Goal: Task Accomplishment & Management: Use online tool/utility

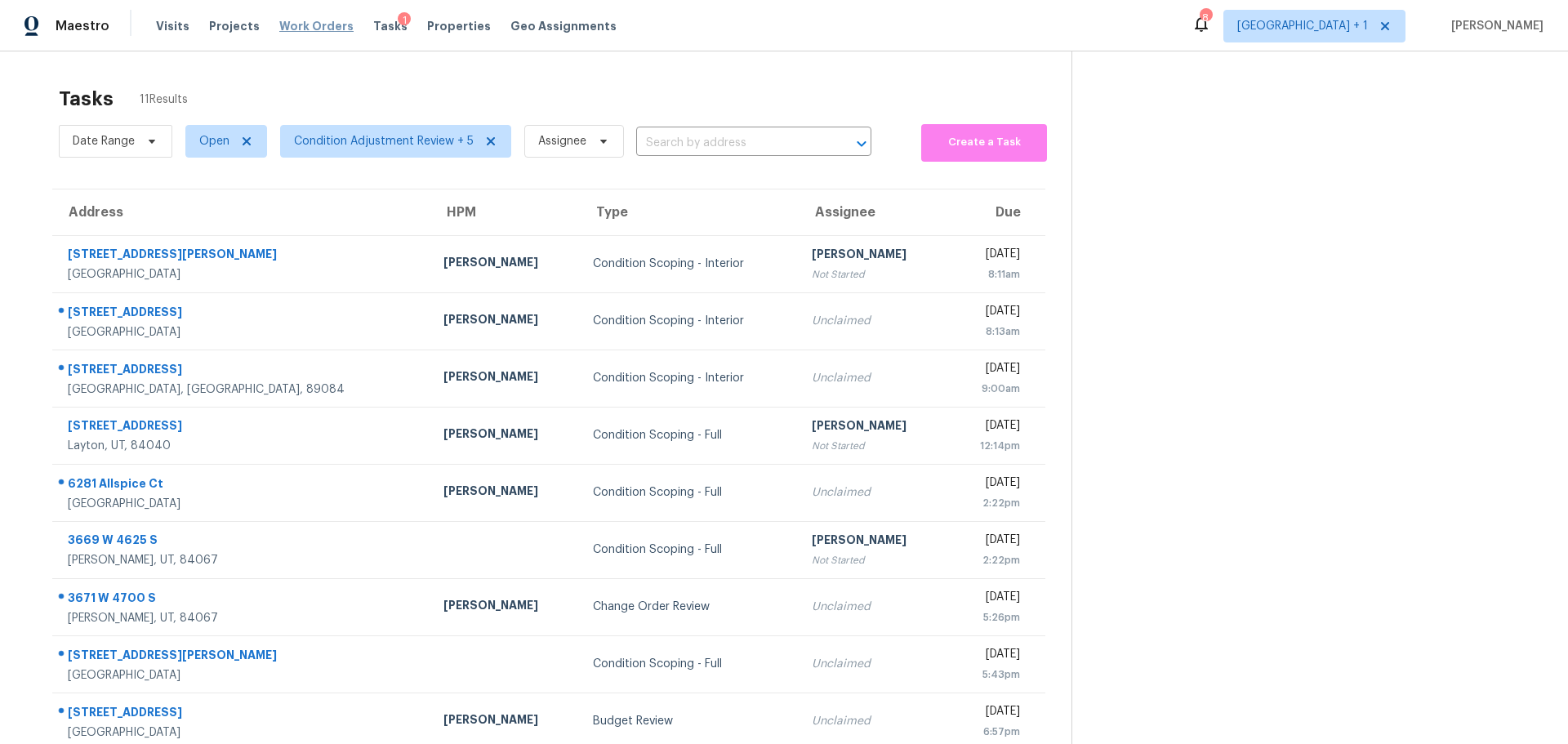
click at [299, 24] on span "Work Orders" at bounding box center [316, 26] width 74 height 17
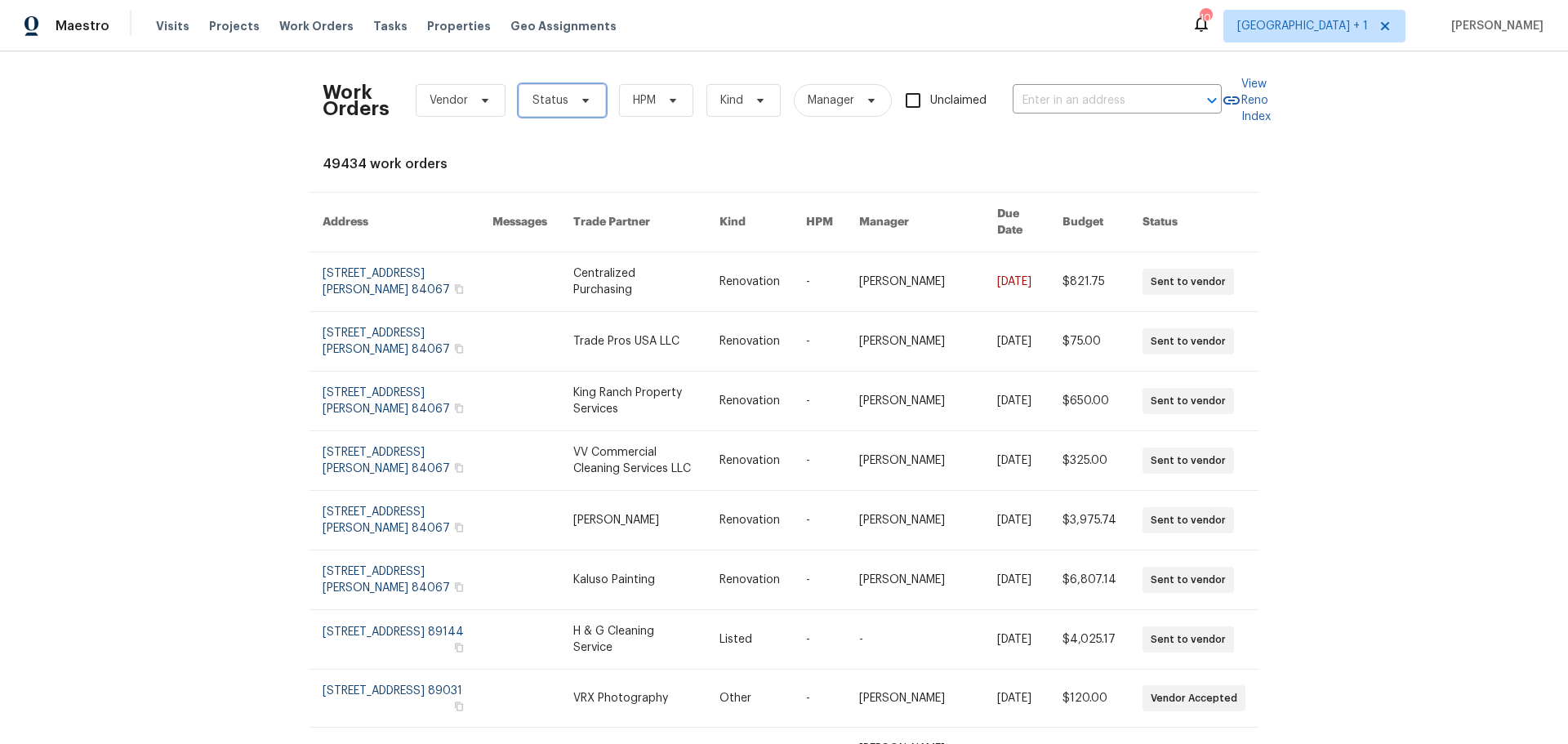
click at [542, 93] on span "Status" at bounding box center [550, 100] width 36 height 17
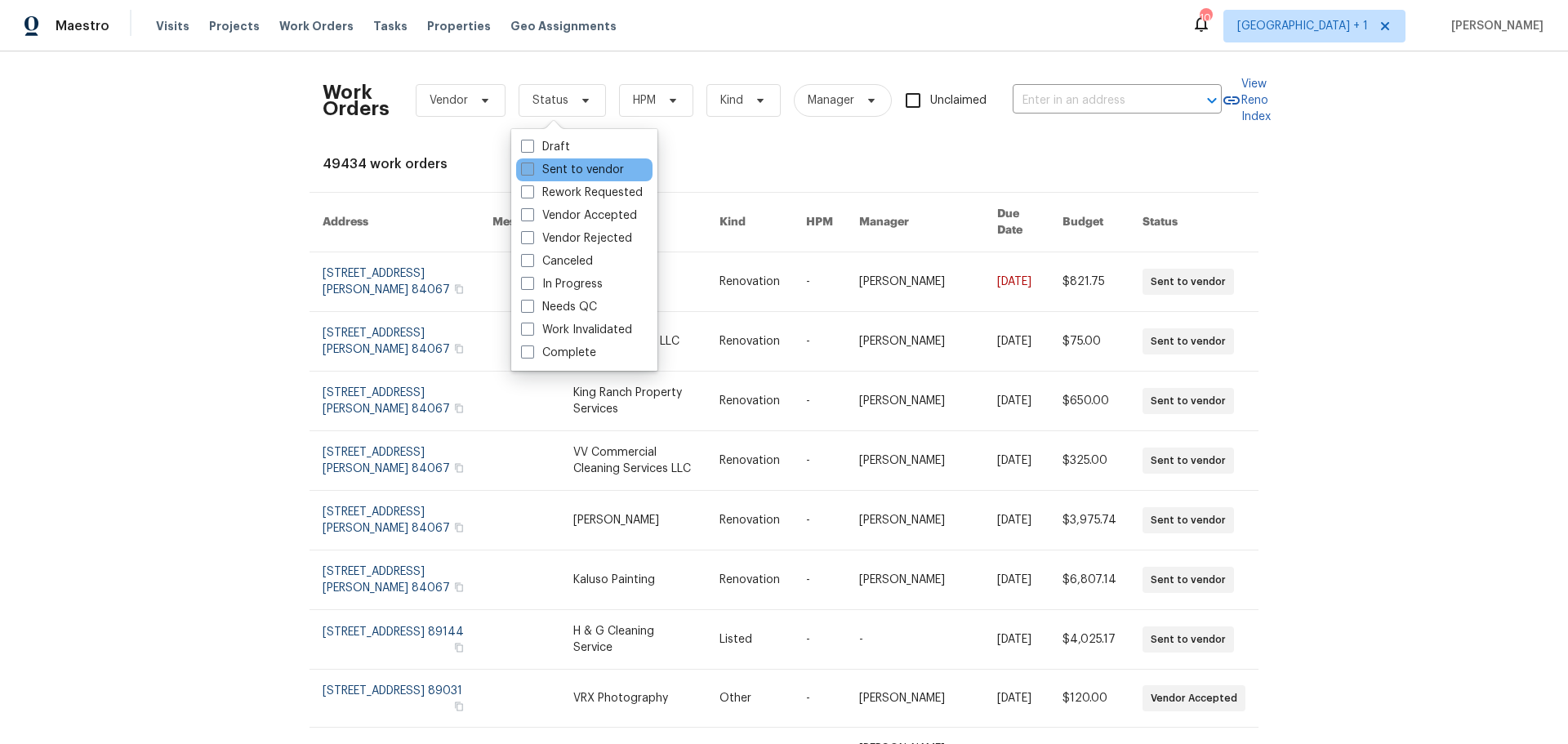
click at [543, 170] on label "Sent to vendor" at bounding box center [573, 169] width 103 height 17
click at [532, 170] on input "Sent to vendor" at bounding box center [526, 167] width 10 height 10
checkbox input "true"
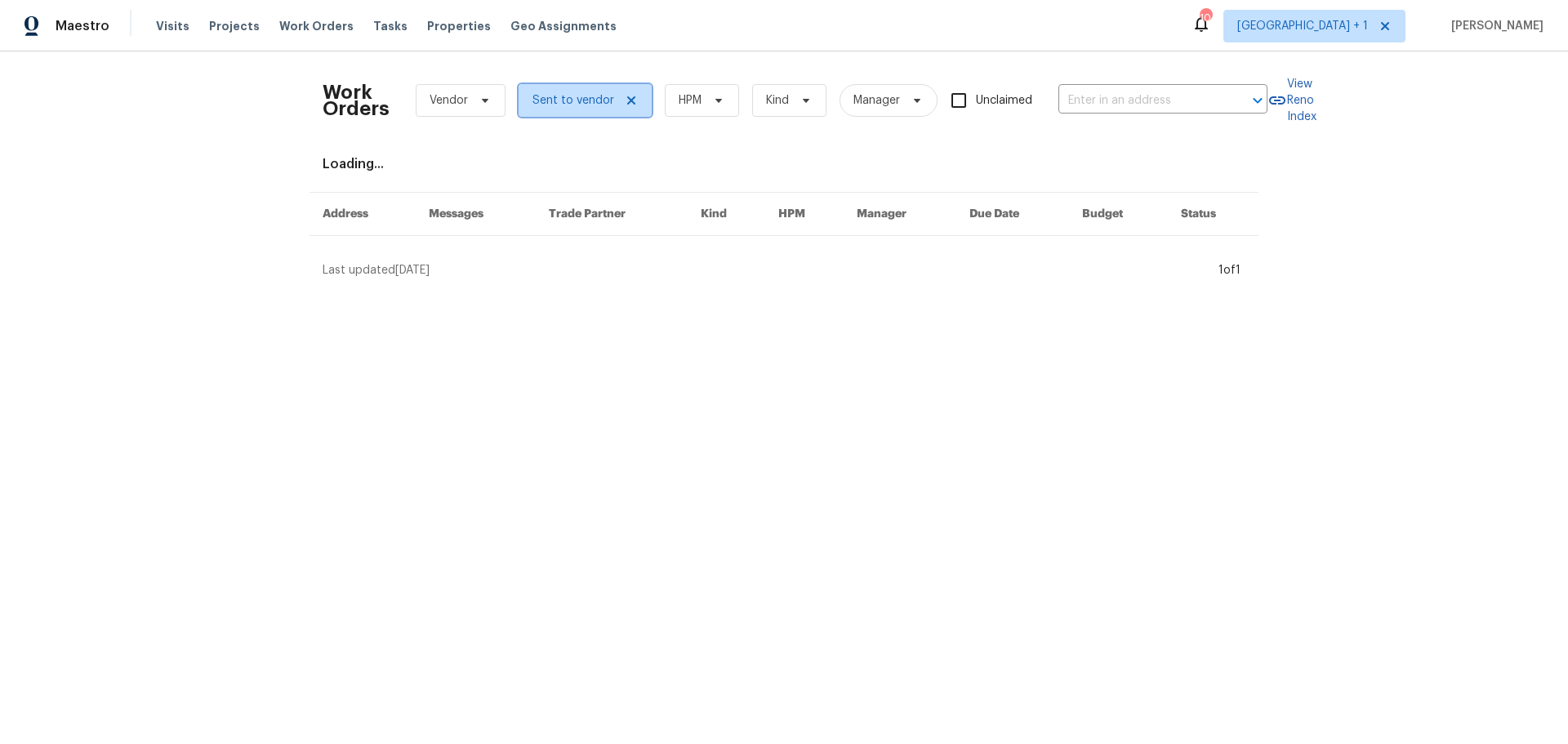
click at [550, 95] on span "Sent to vendor" at bounding box center [574, 100] width 82 height 17
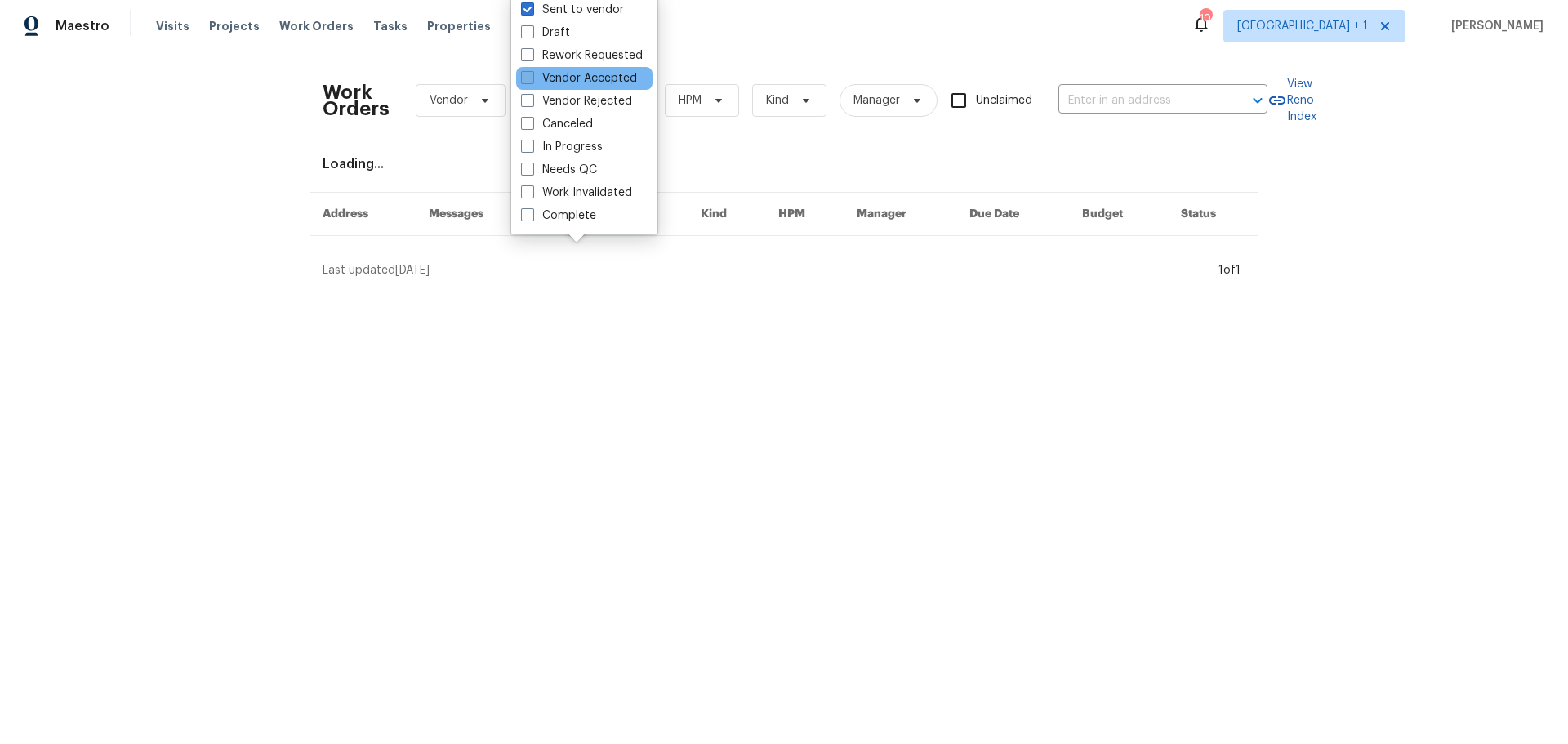
click at [556, 82] on label "Vendor Accepted" at bounding box center [579, 78] width 116 height 17
click at [532, 81] on input "Vendor Accepted" at bounding box center [526, 75] width 10 height 10
checkbox input "true"
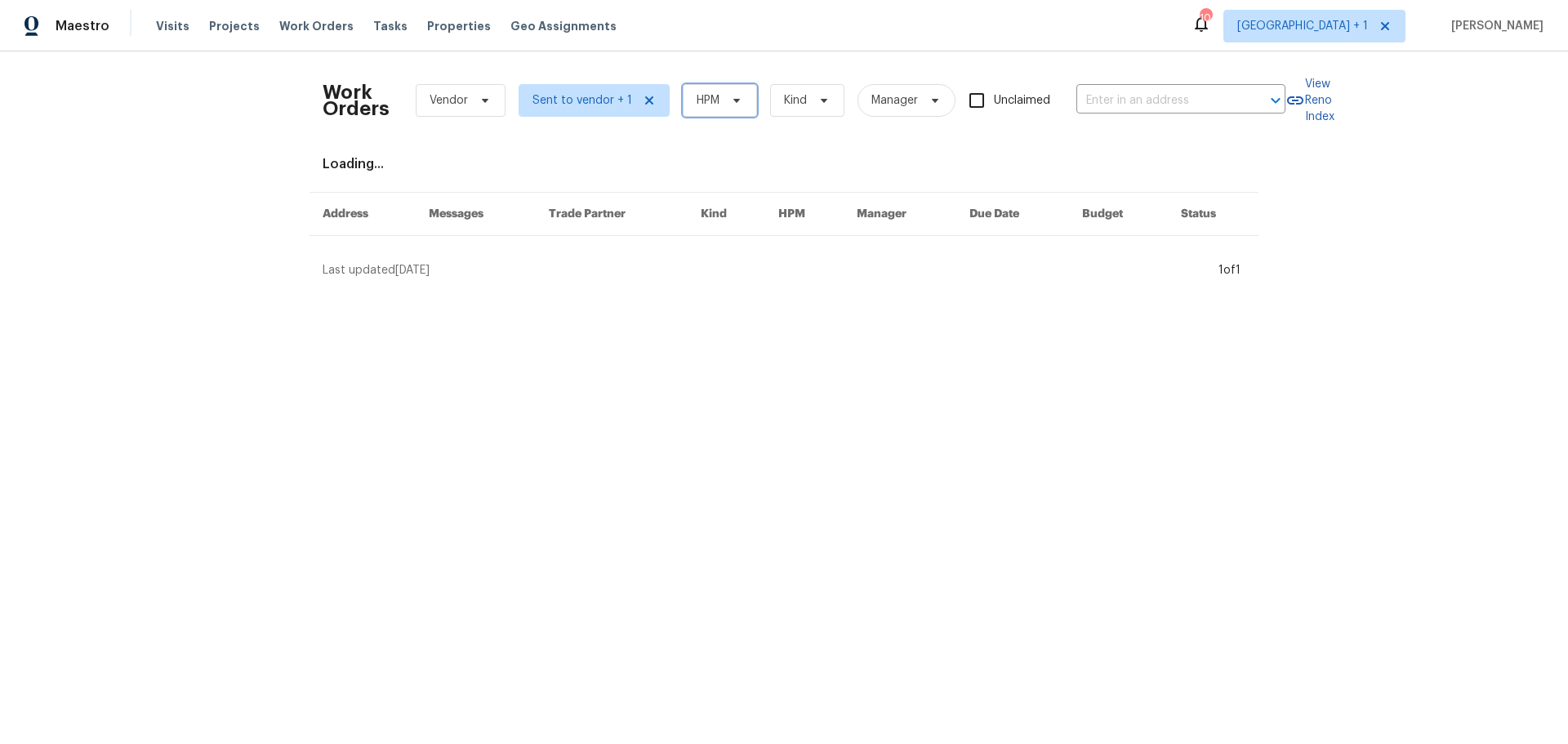
click at [733, 100] on icon at bounding box center [736, 100] width 6 height 4
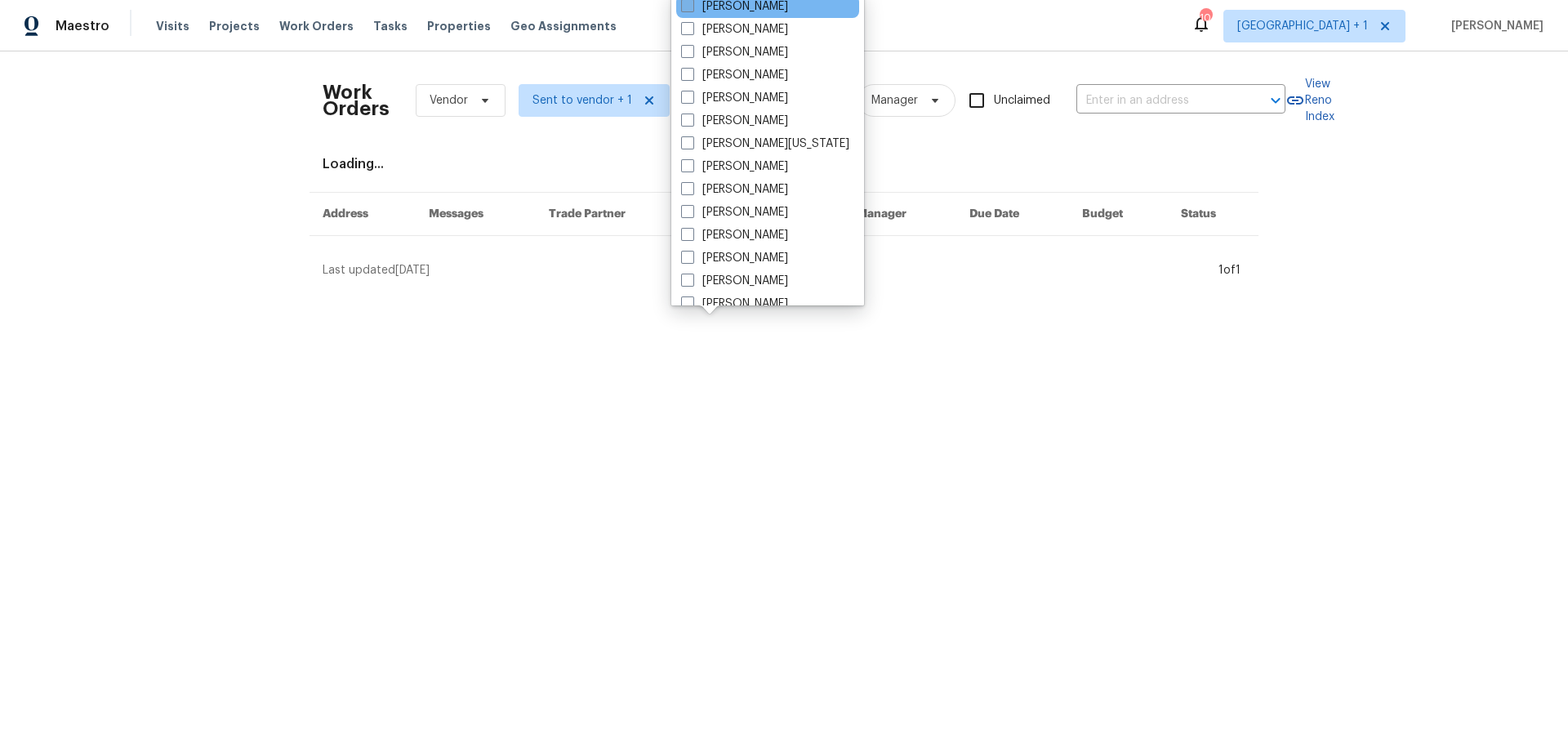
scroll to position [245, 0]
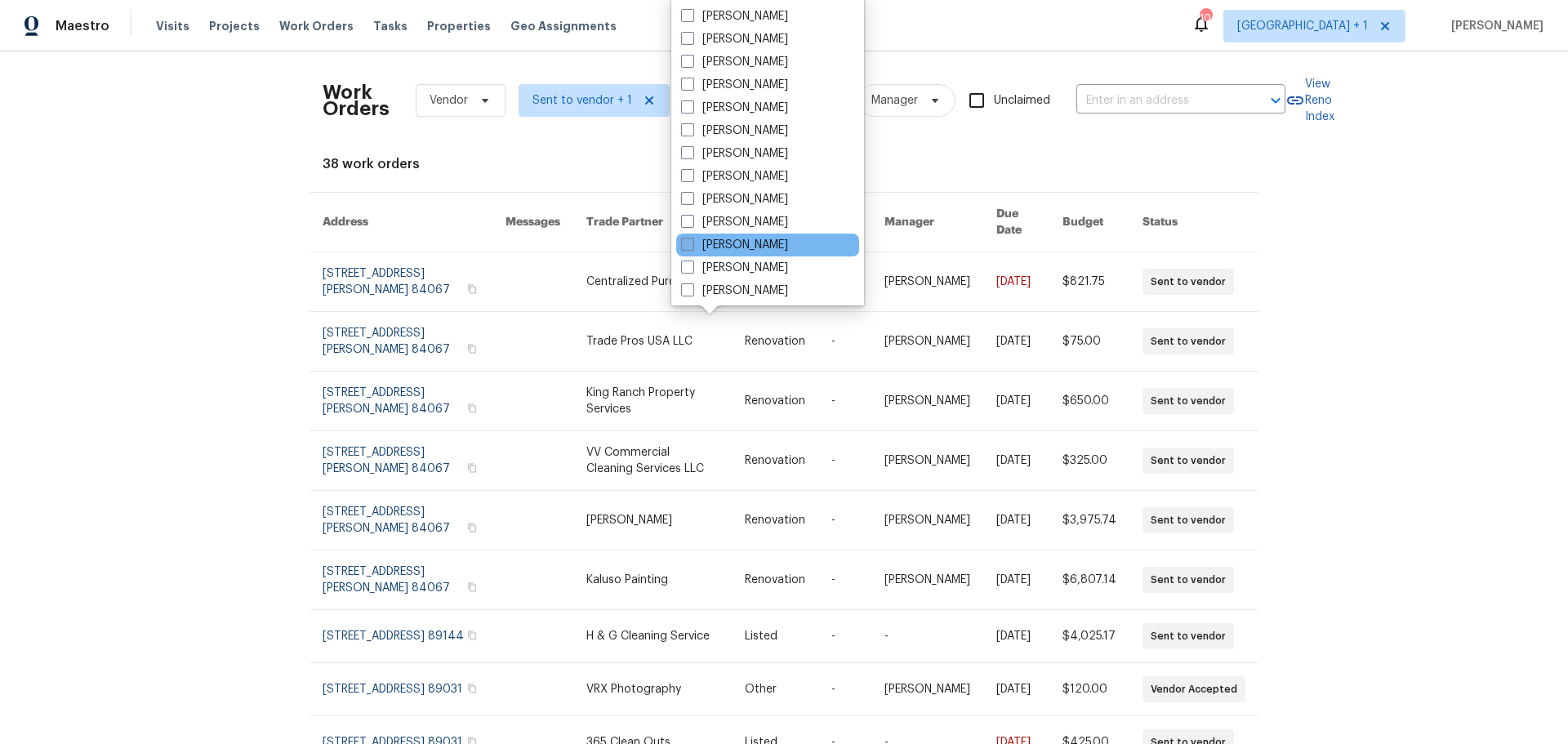
click at [688, 241] on span at bounding box center [687, 244] width 13 height 13
click at [688, 241] on input "[PERSON_NAME]" at bounding box center [686, 242] width 10 height 10
checkbox input "true"
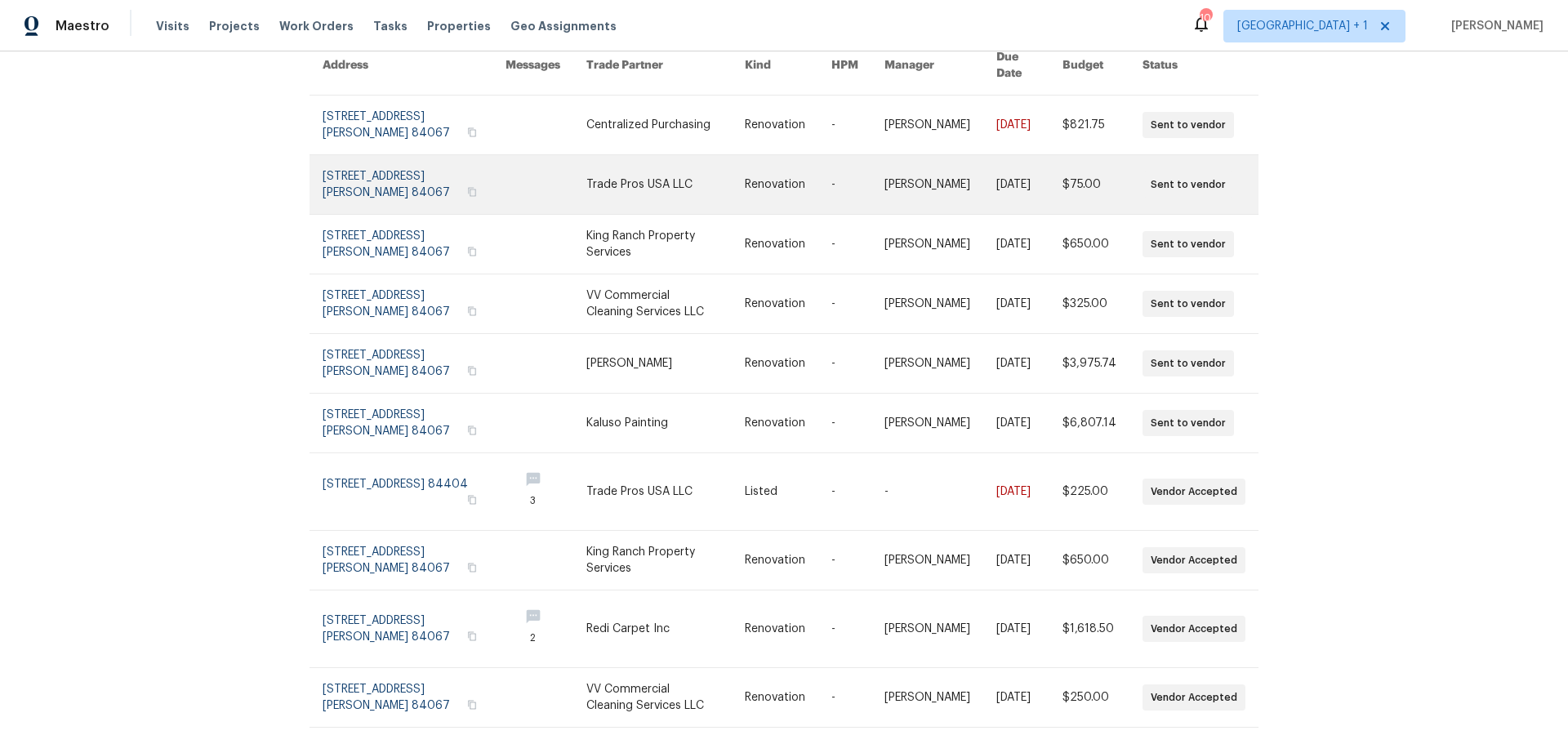
scroll to position [163, 0]
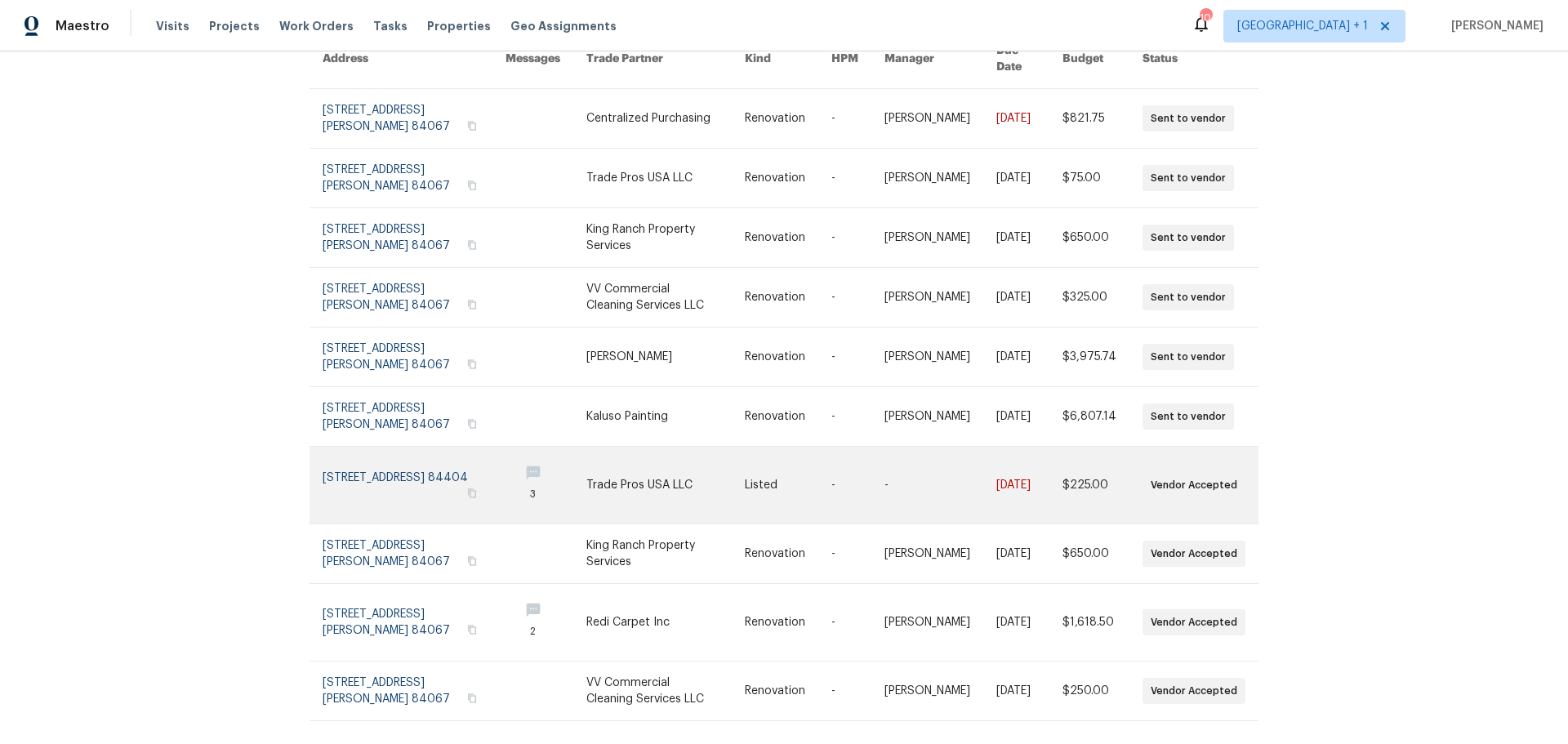
click at [391, 462] on link at bounding box center [413, 486] width 182 height 77
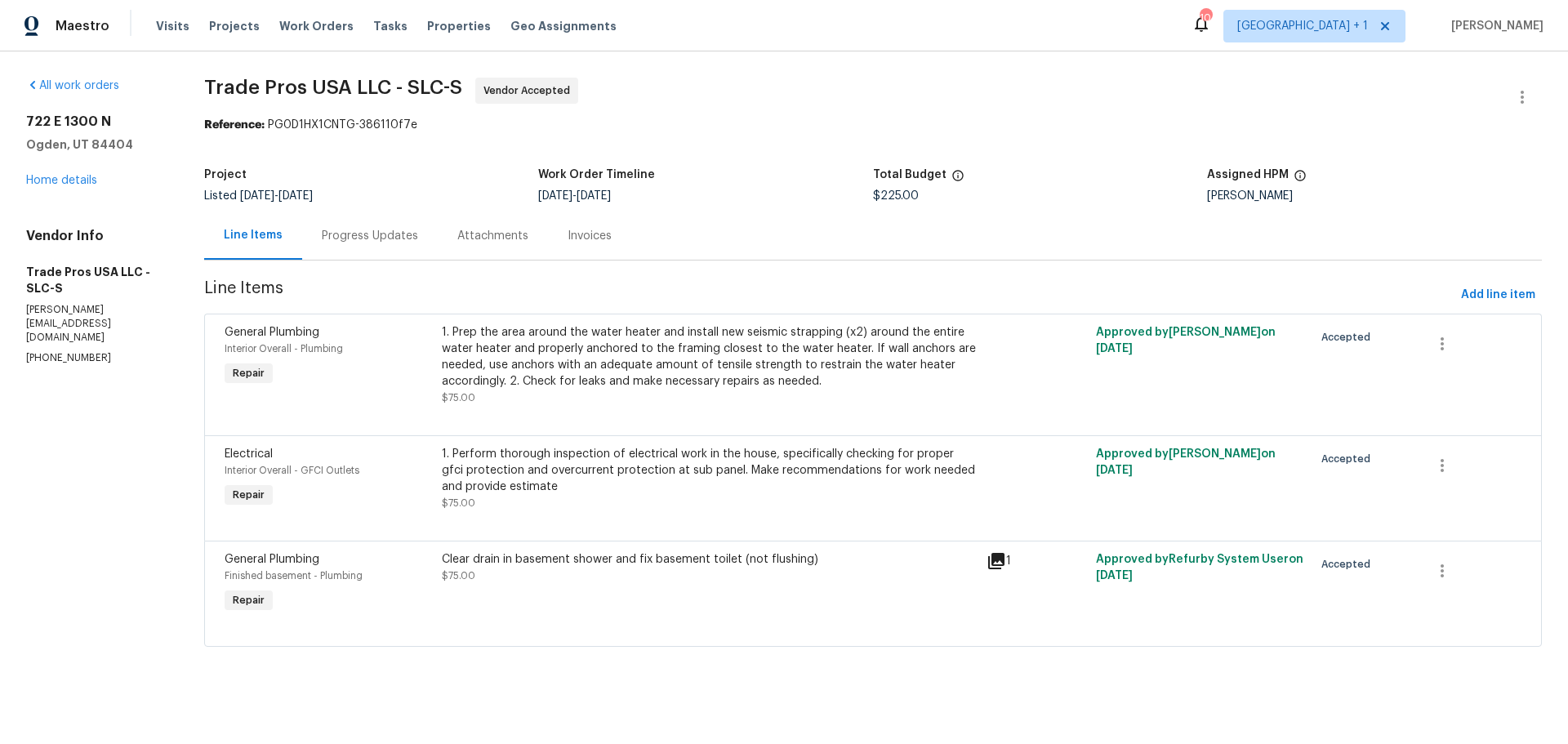
click at [337, 231] on div "Progress Updates" at bounding box center [369, 236] width 96 height 17
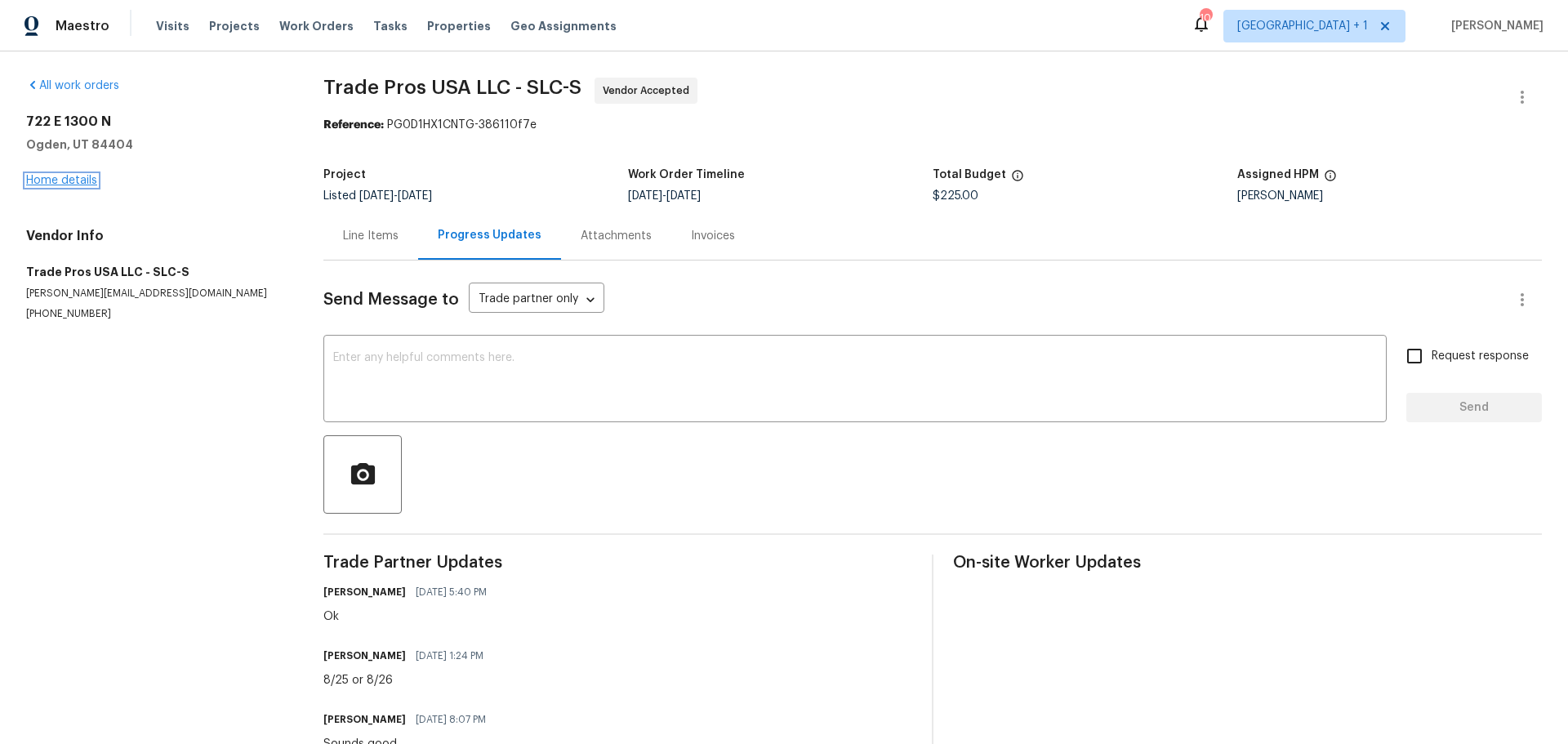
click at [32, 181] on link "Home details" at bounding box center [61, 180] width 71 height 11
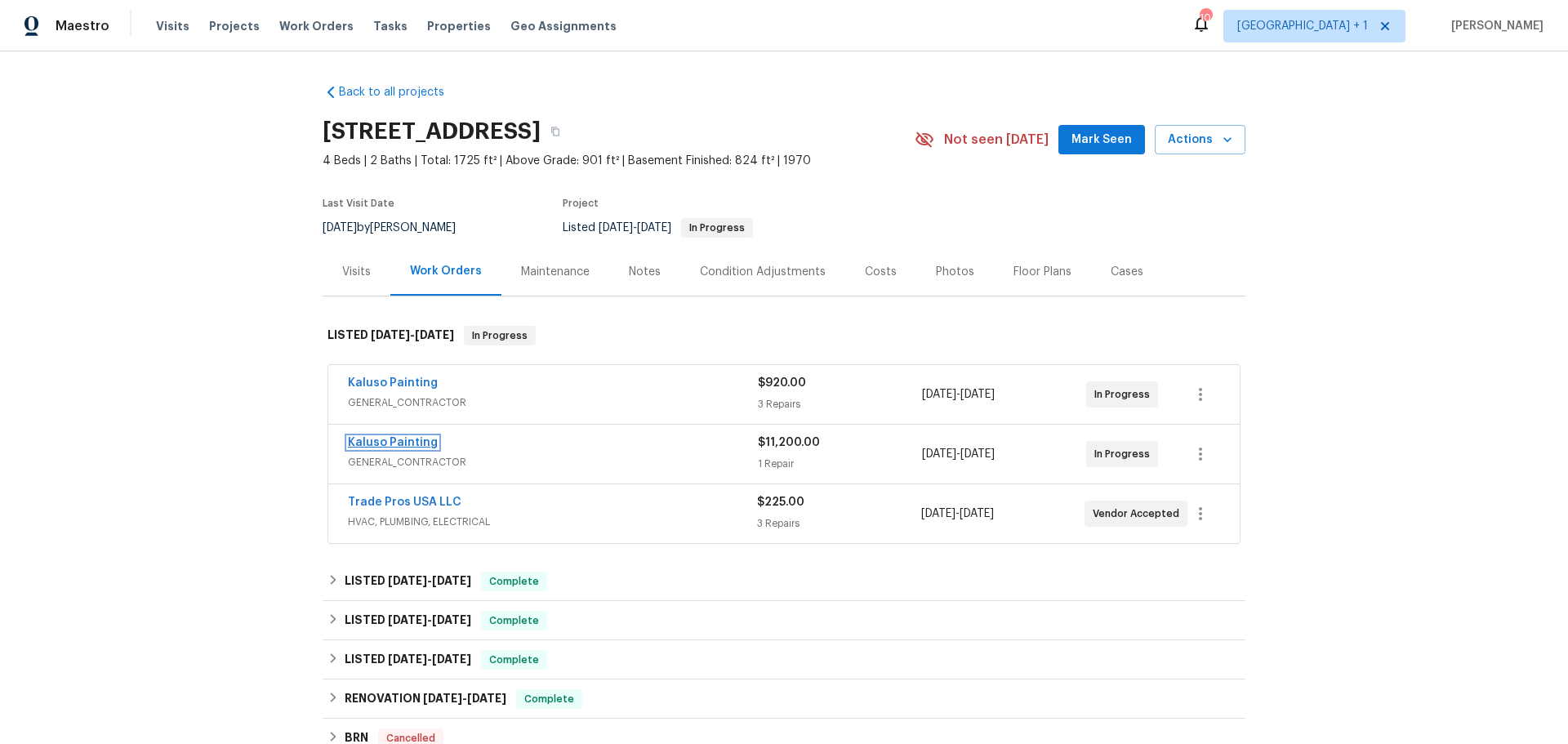
click at [422, 447] on link "Kaluso Painting" at bounding box center [392, 442] width 90 height 11
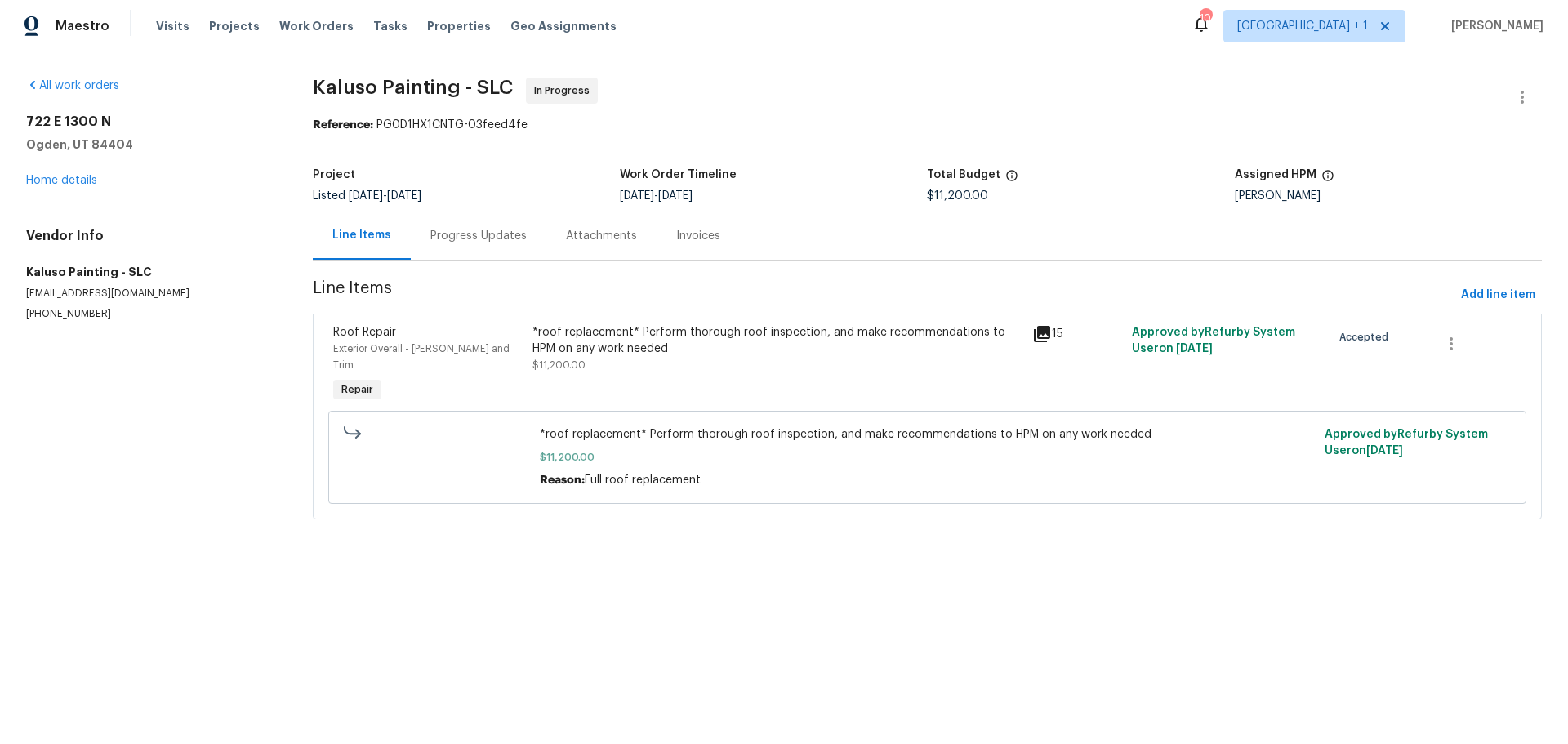
click at [1032, 329] on icon at bounding box center [1042, 334] width 19 height 19
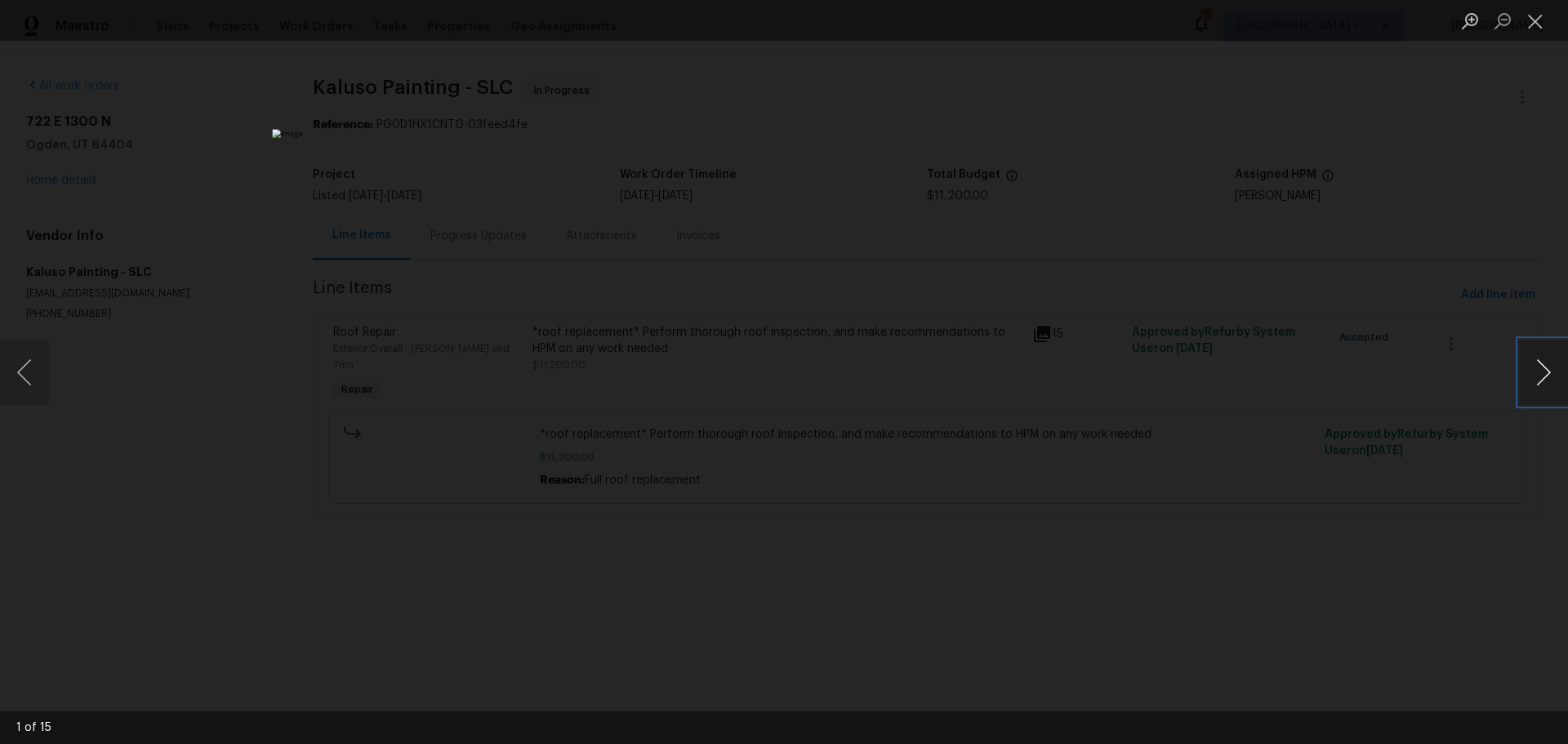
click at [1540, 384] on button "Next image" at bounding box center [1543, 372] width 49 height 65
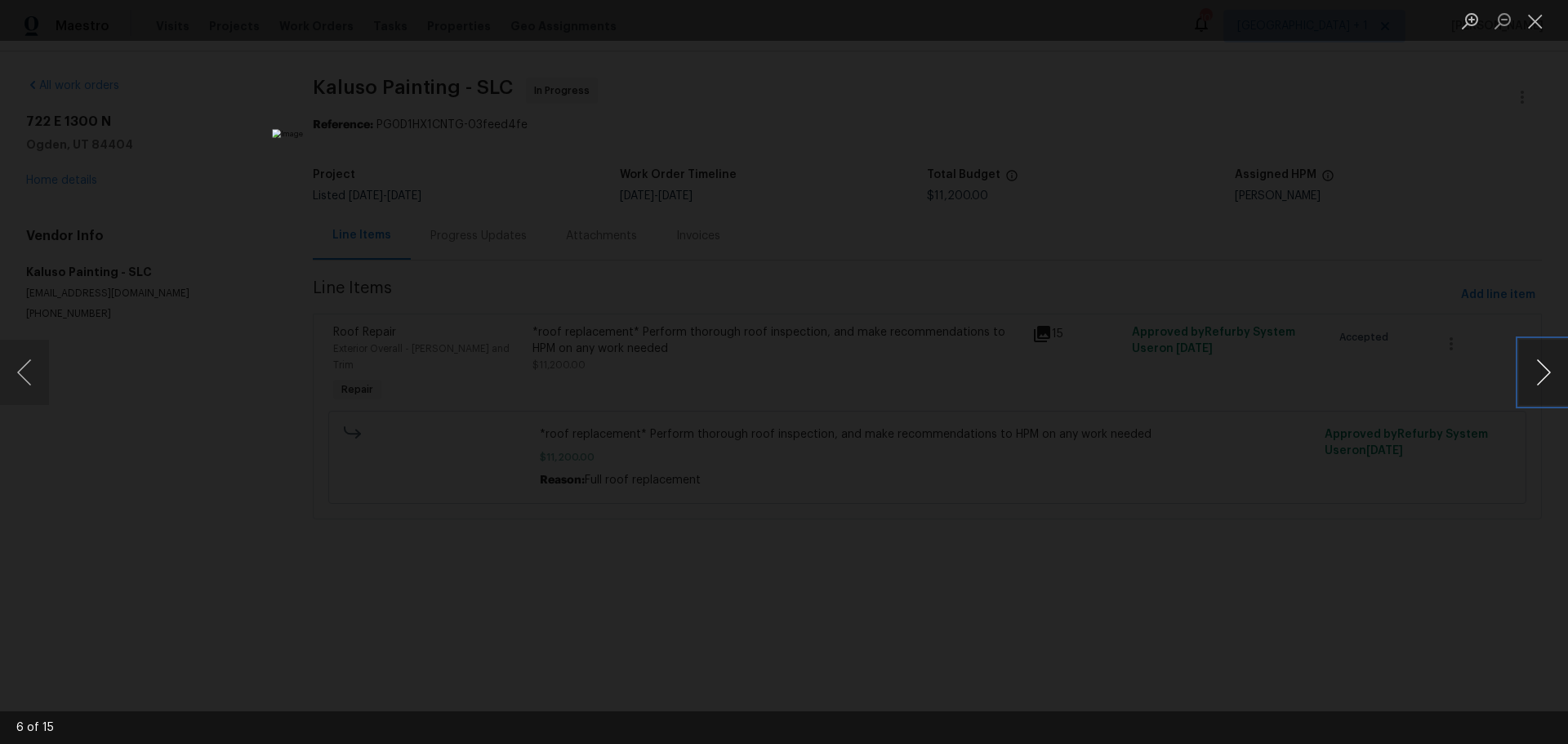
click at [1540, 384] on button "Next image" at bounding box center [1543, 372] width 49 height 65
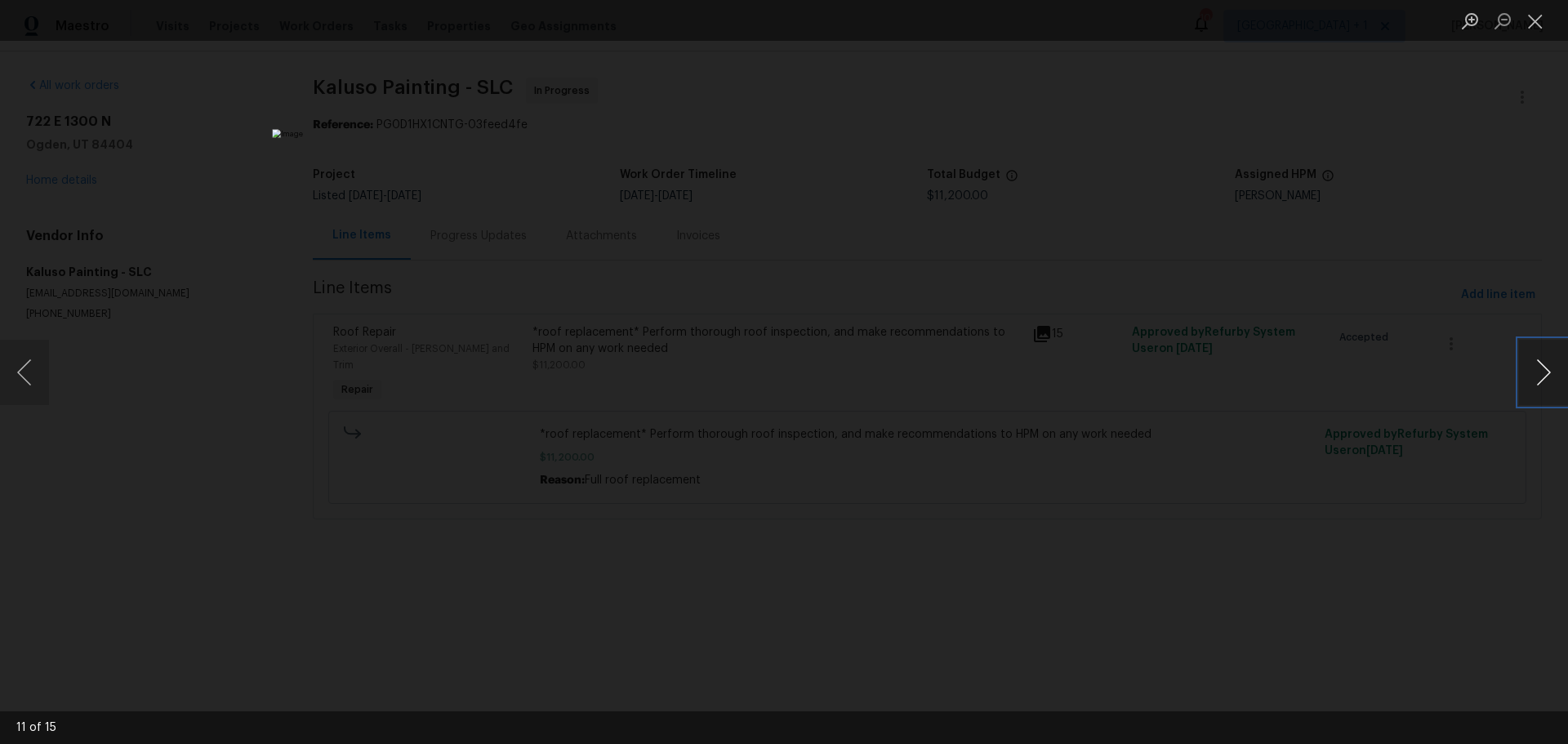
click at [1540, 384] on button "Next image" at bounding box center [1543, 372] width 49 height 65
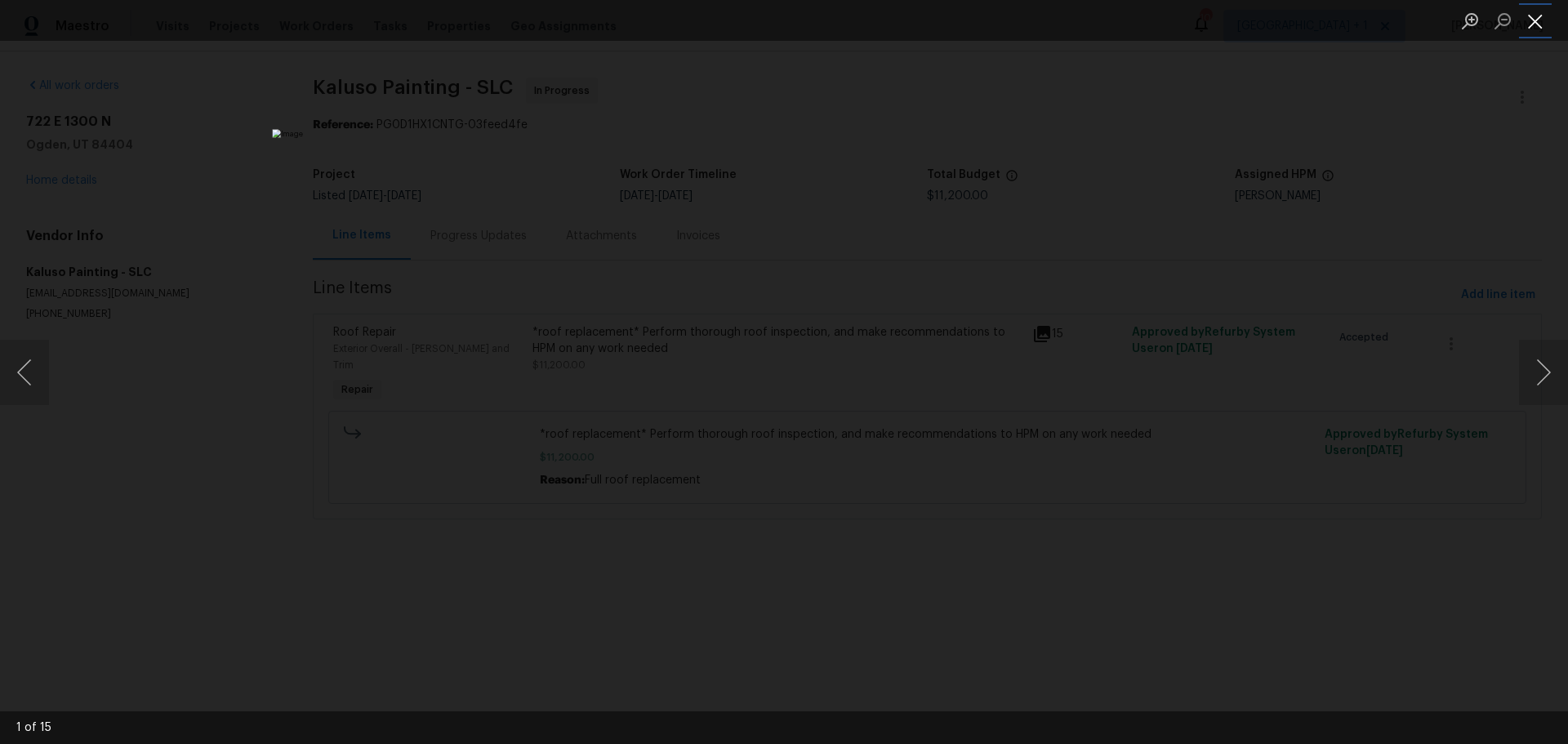
click at [1533, 13] on button "Close lightbox" at bounding box center [1534, 20] width 32 height 29
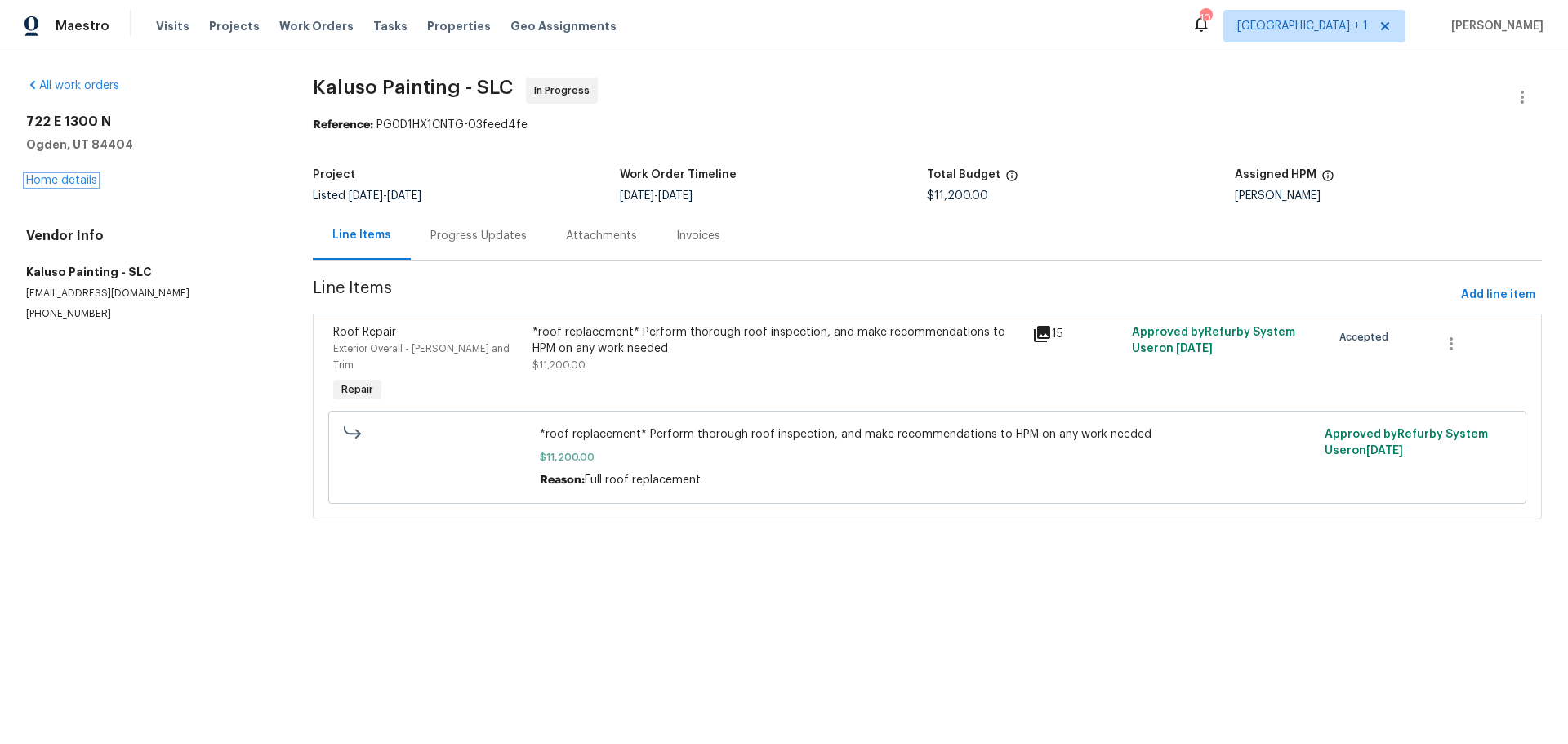
click at [66, 183] on link "Home details" at bounding box center [61, 180] width 71 height 11
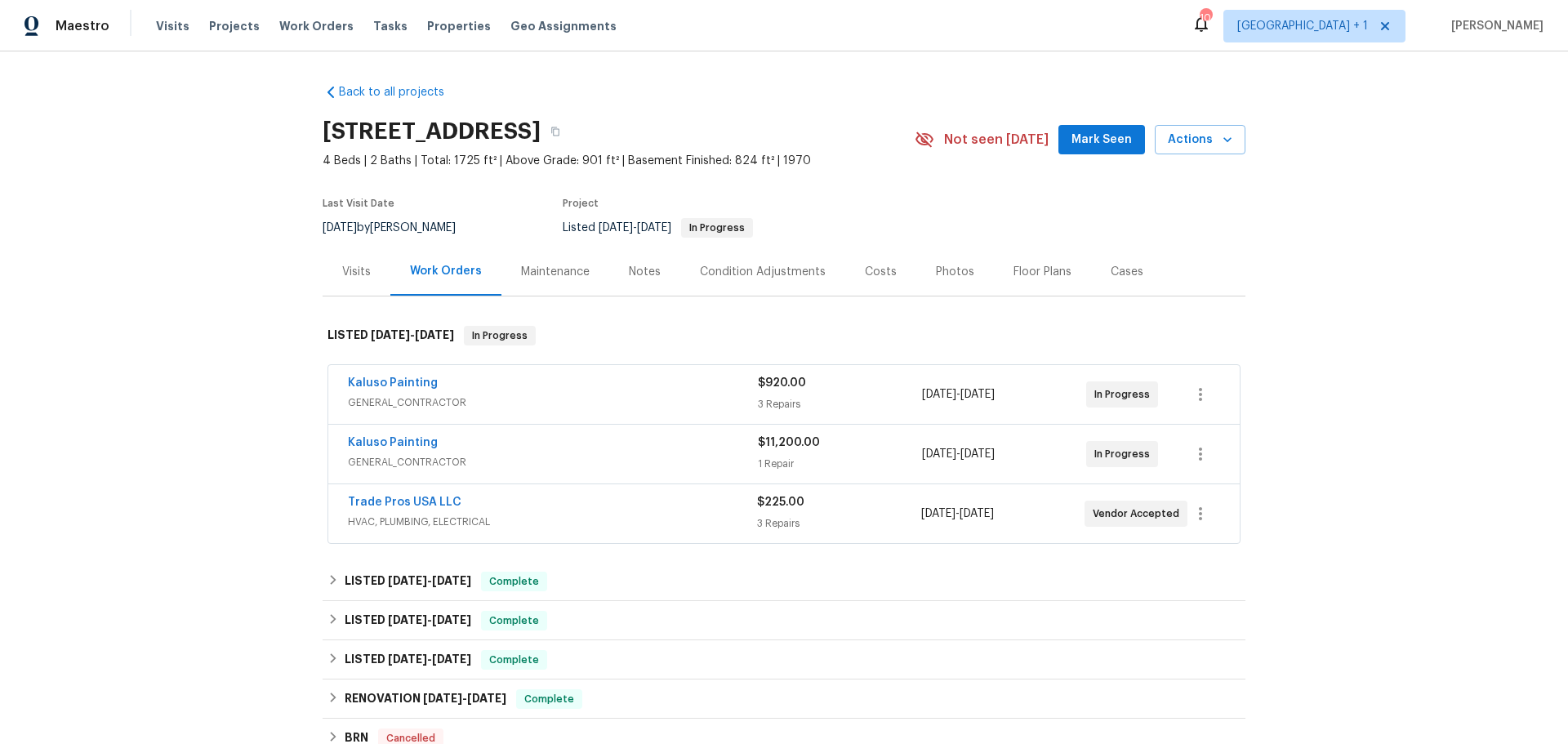
click at [865, 272] on div "Costs" at bounding box center [880, 272] width 31 height 17
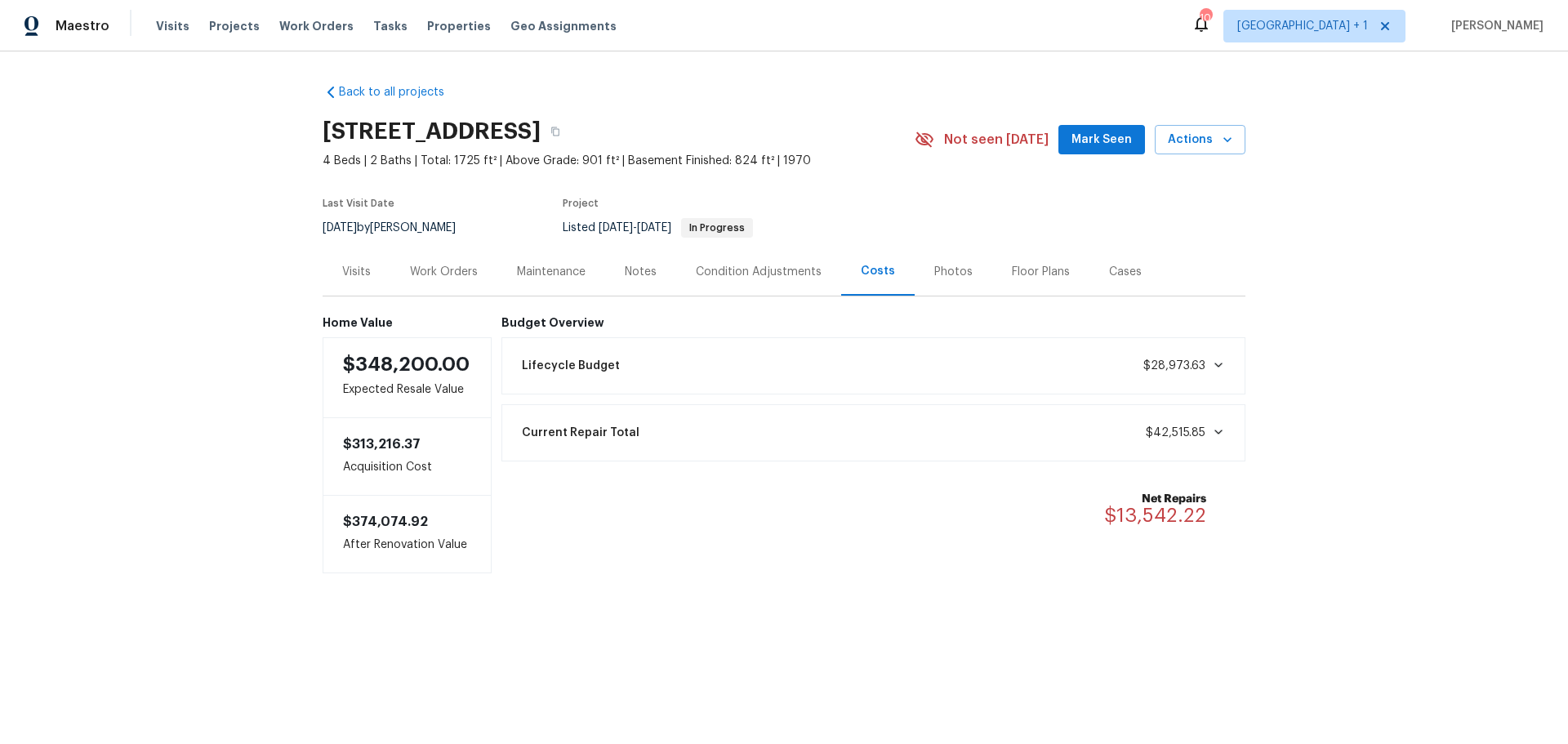
click at [811, 388] on div "Lifecycle Budget $28,973.63" at bounding box center [873, 365] width 745 height 57
click at [801, 421] on div "Current Repair Total $42,515.85" at bounding box center [873, 432] width 724 height 36
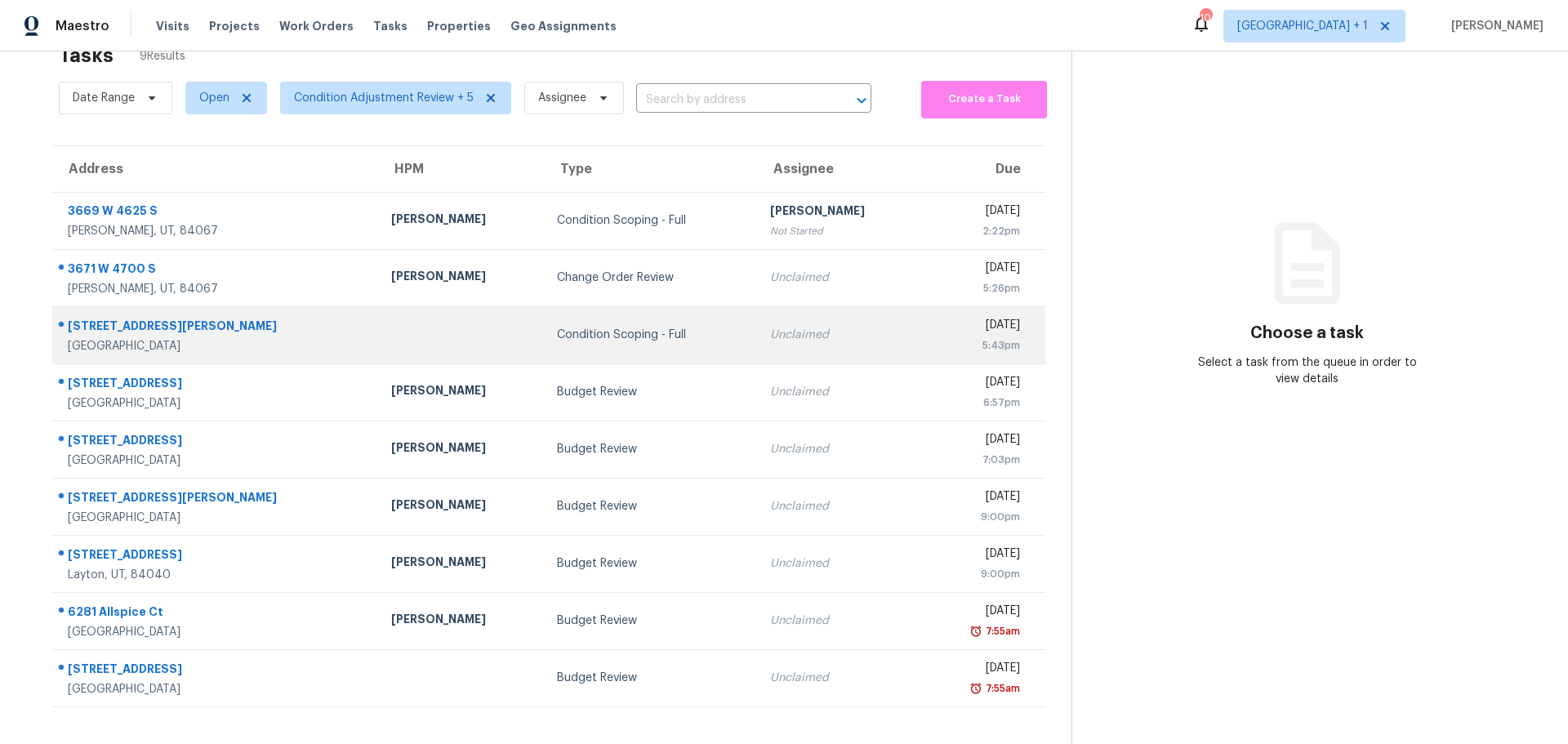
scroll to position [64, 0]
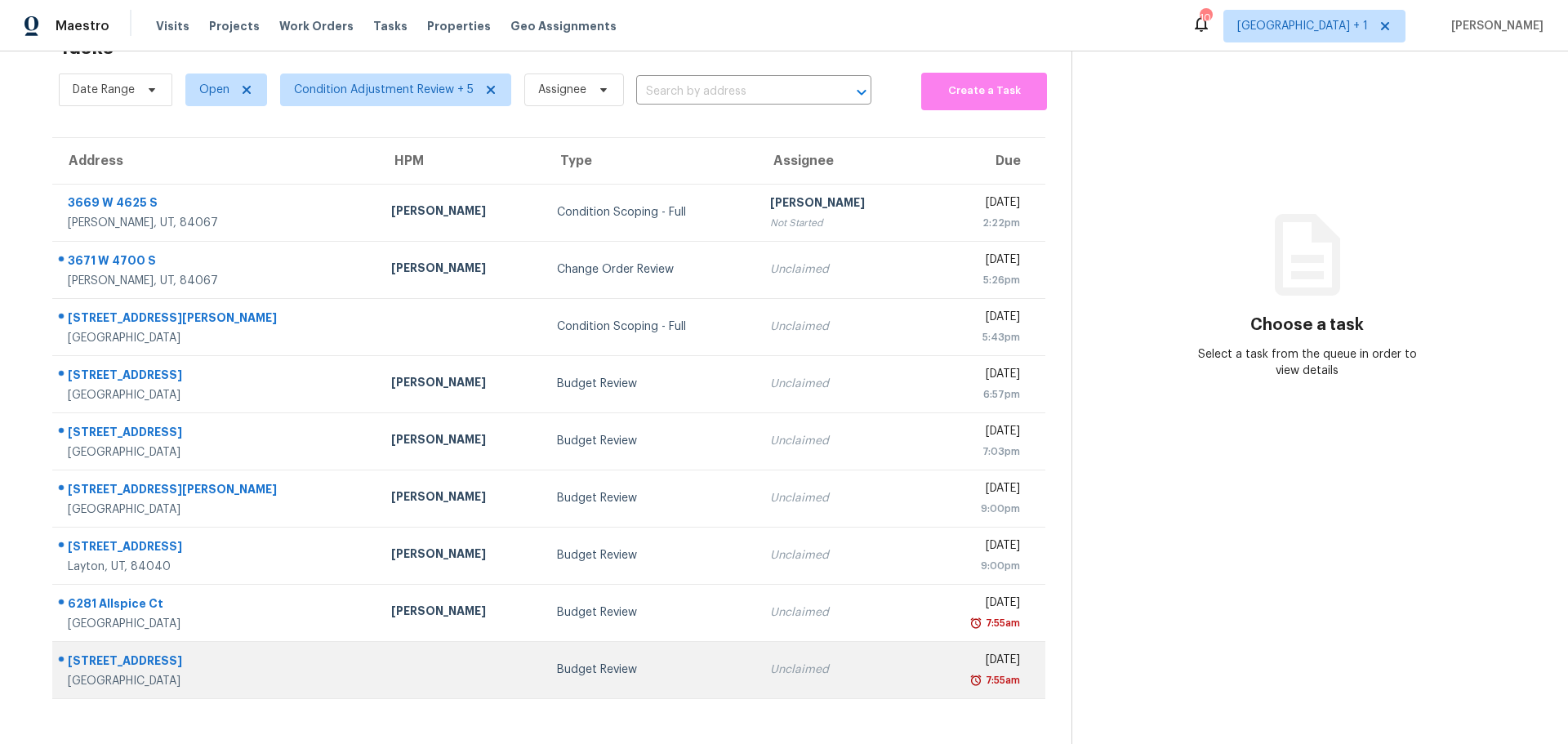
click at [420, 668] on div at bounding box center [461, 670] width 140 height 4
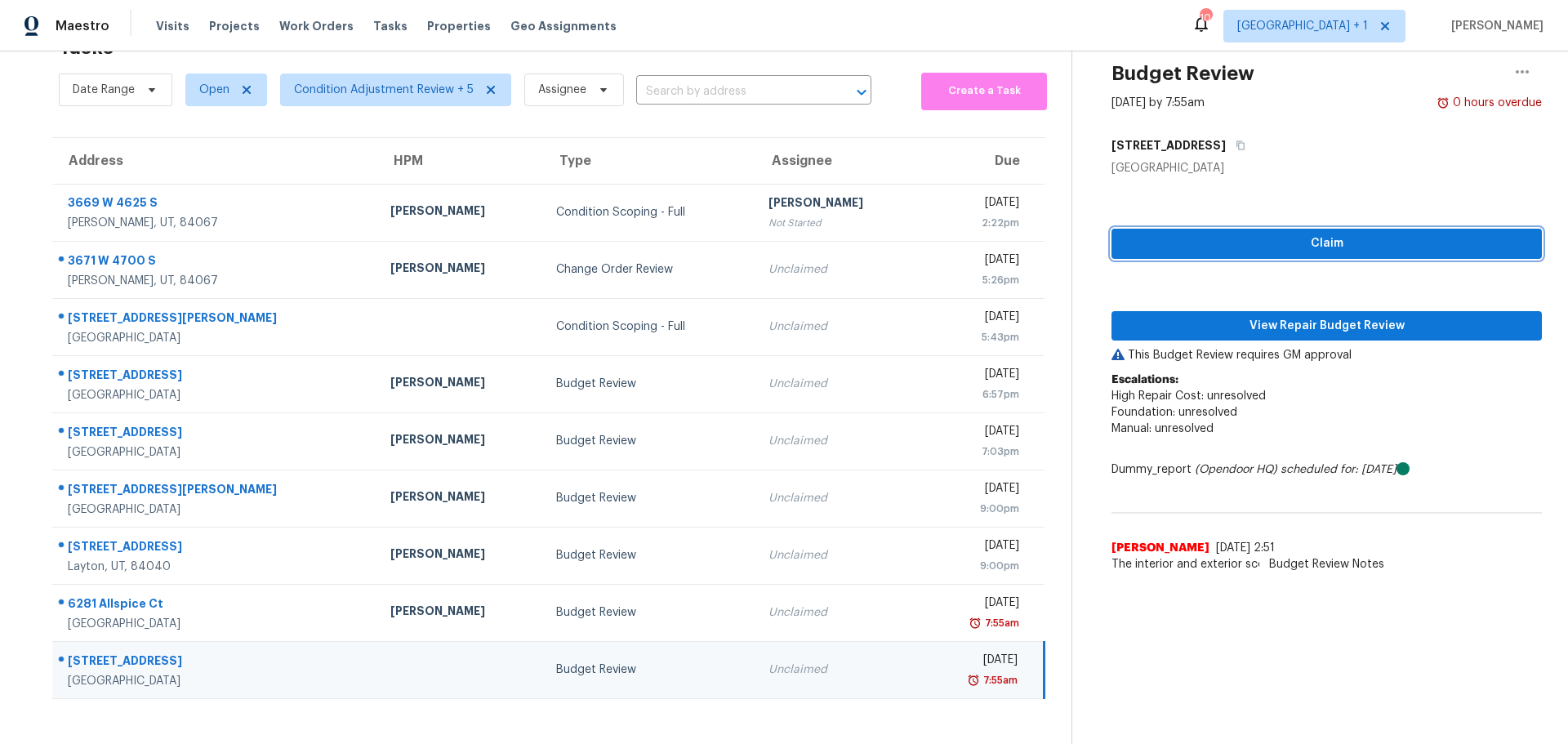
click at [1320, 233] on span "Claim" at bounding box center [1326, 243] width 404 height 20
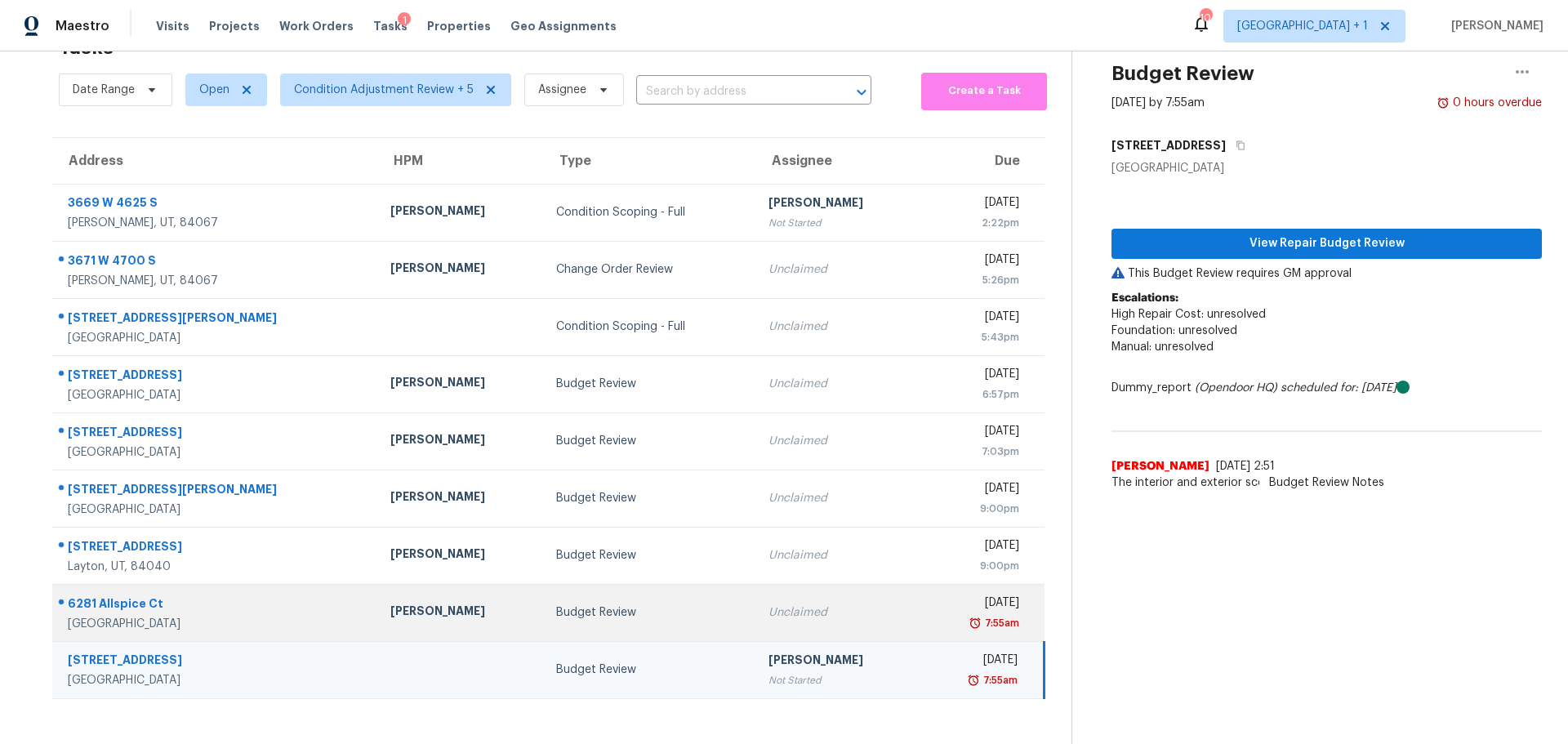
click at [556, 606] on div "Budget Review" at bounding box center [649, 612] width 186 height 17
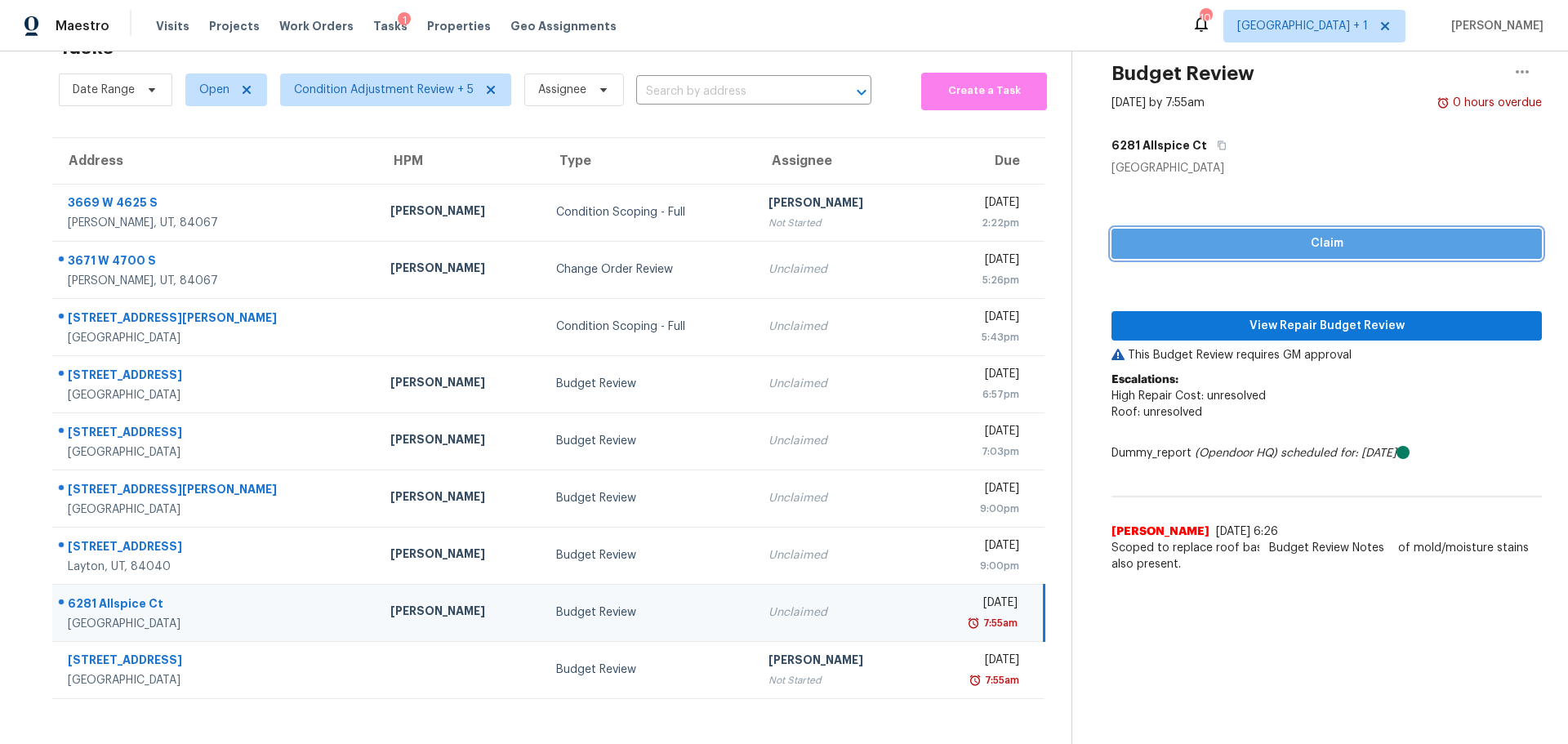
click at [1278, 233] on span "Claim" at bounding box center [1326, 243] width 404 height 20
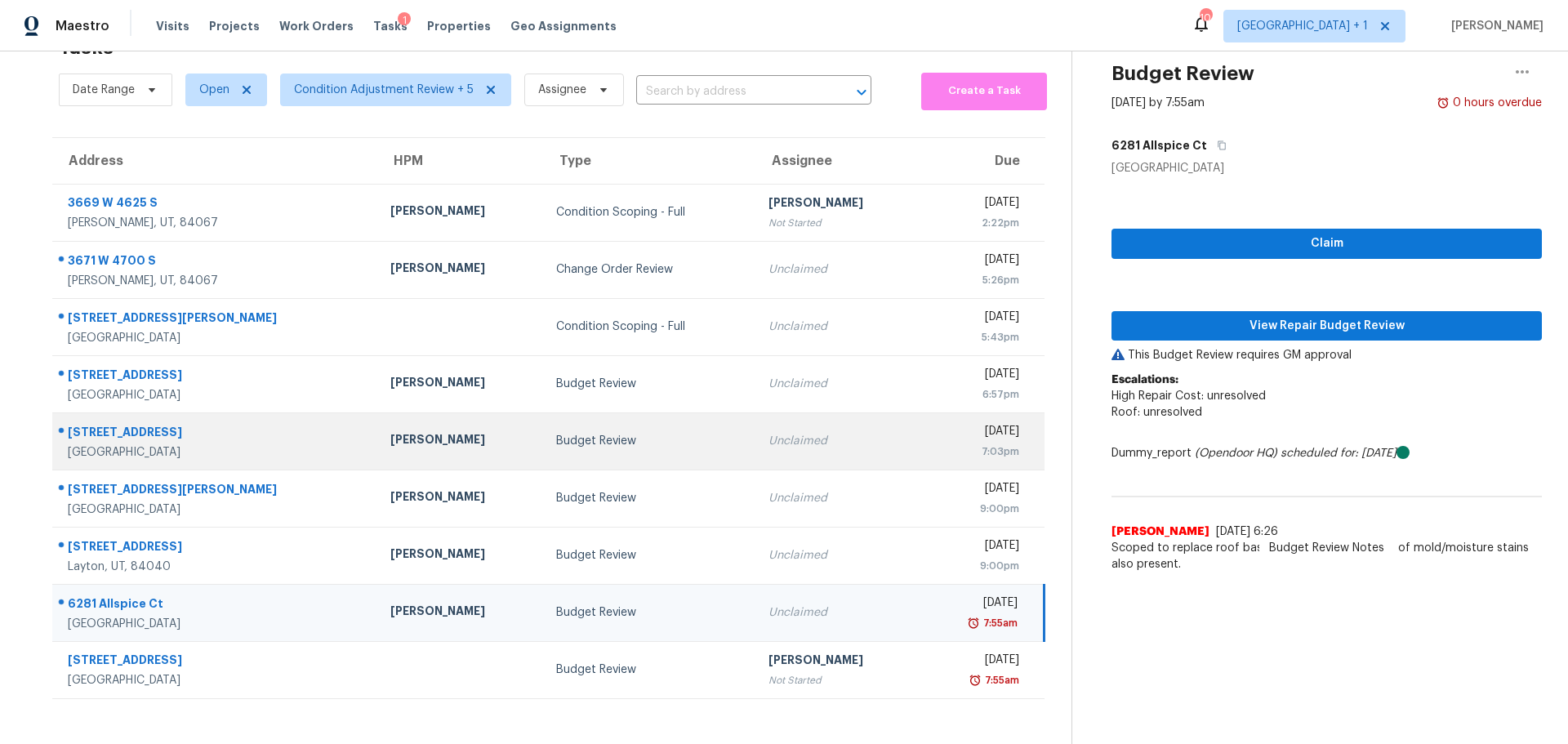
click at [453, 431] on div "[PERSON_NAME]" at bounding box center [460, 441] width 140 height 20
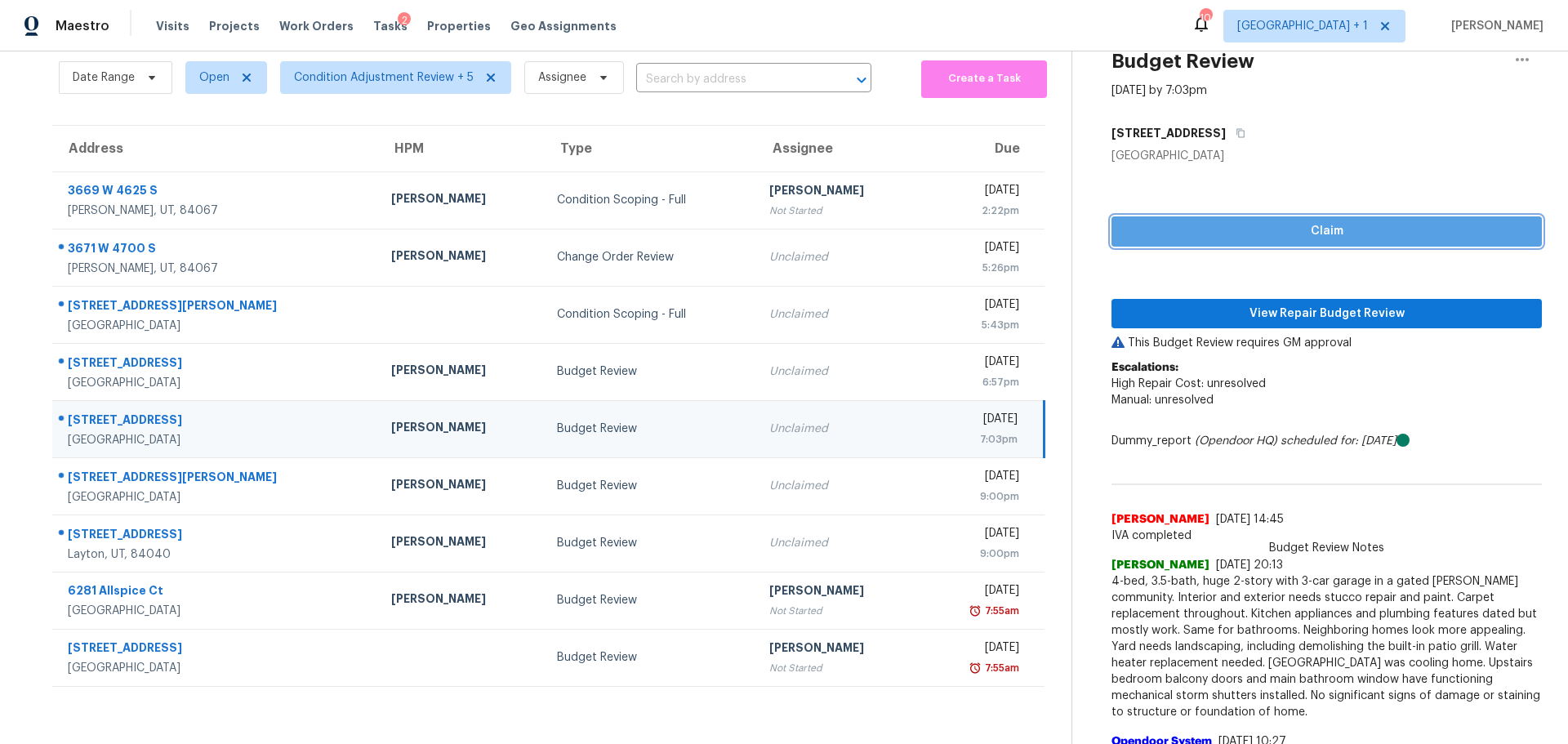
click at [1147, 224] on span "Claim" at bounding box center [1326, 231] width 404 height 20
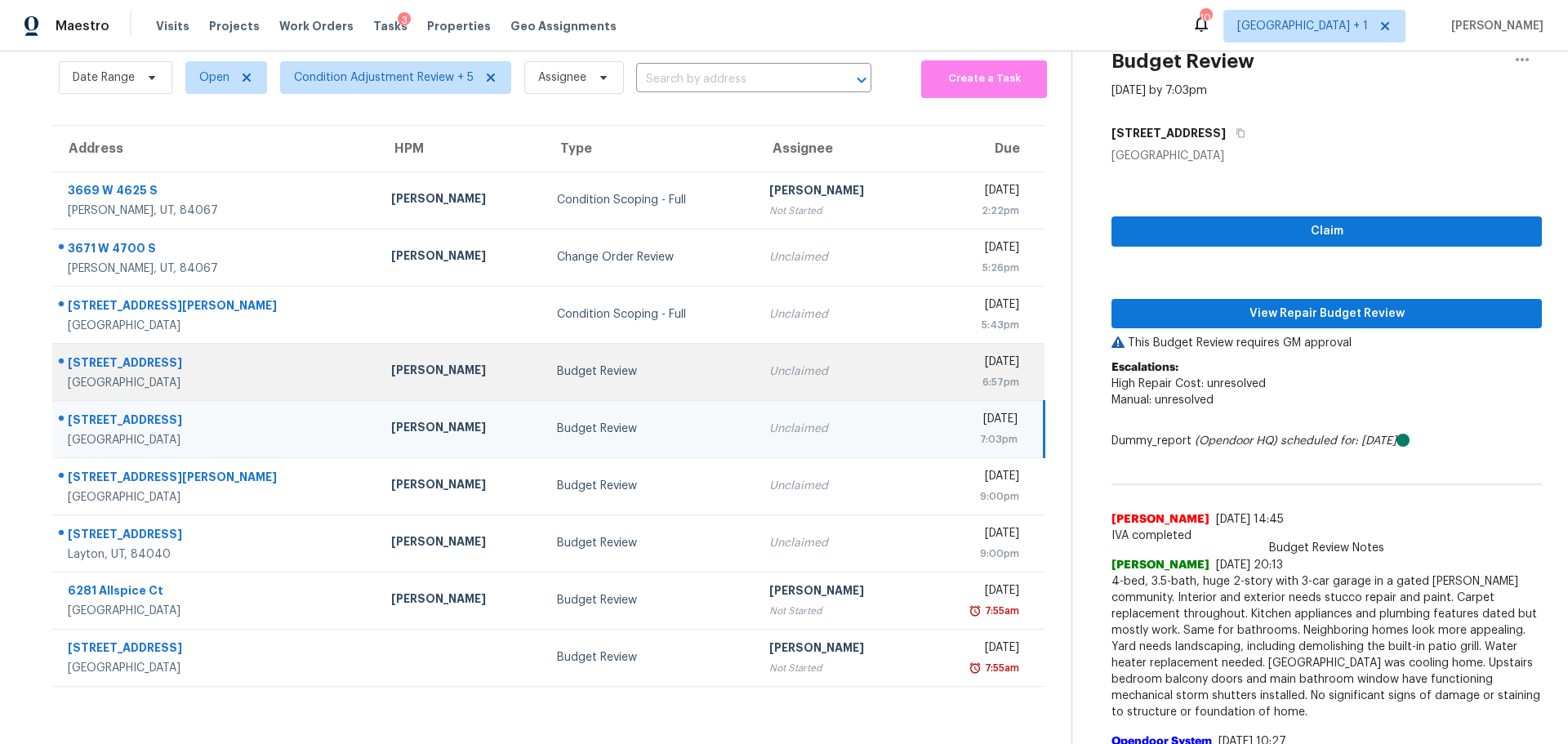
click at [403, 381] on div "[PERSON_NAME]" at bounding box center [461, 371] width 140 height 20
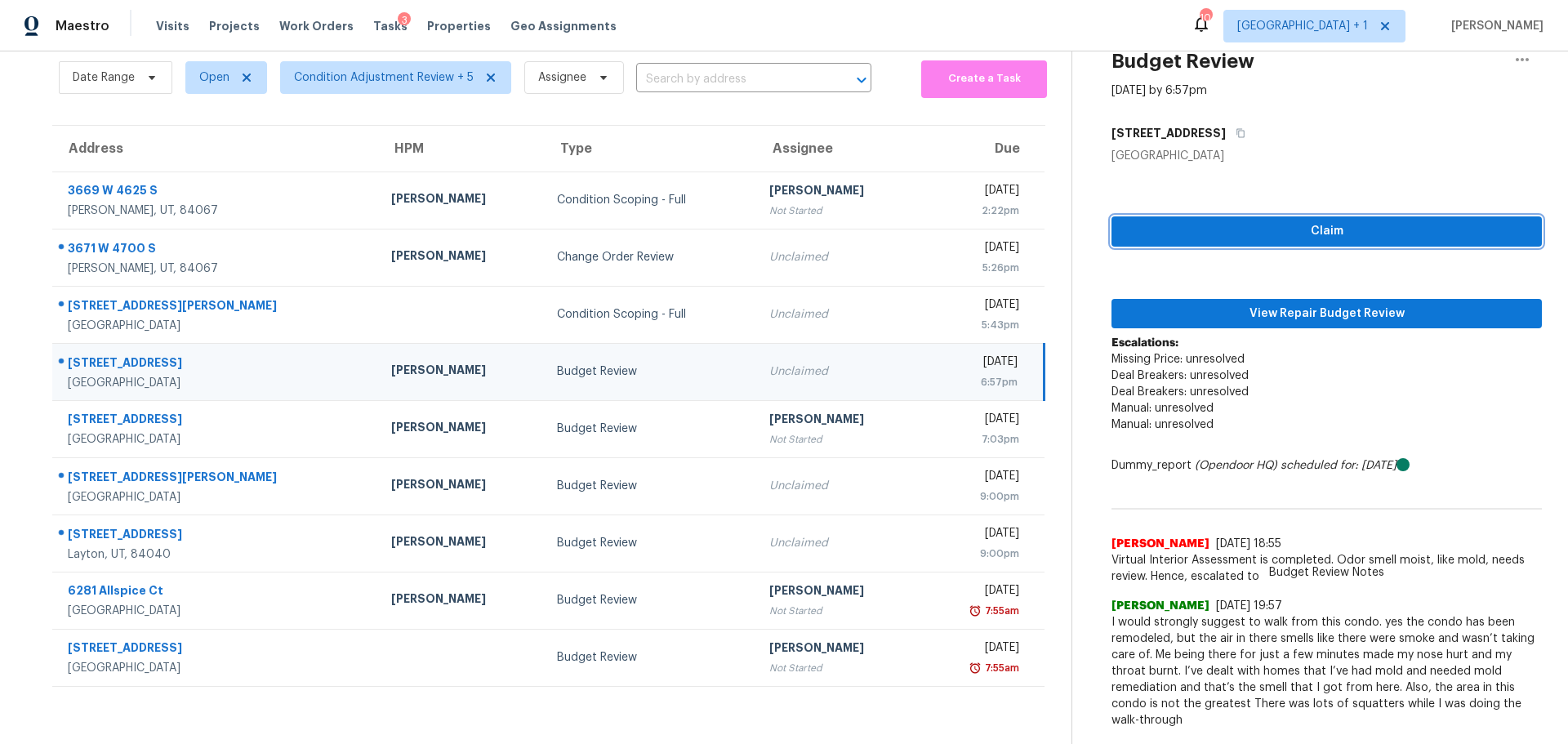
click at [1170, 225] on span "Claim" at bounding box center [1326, 231] width 404 height 20
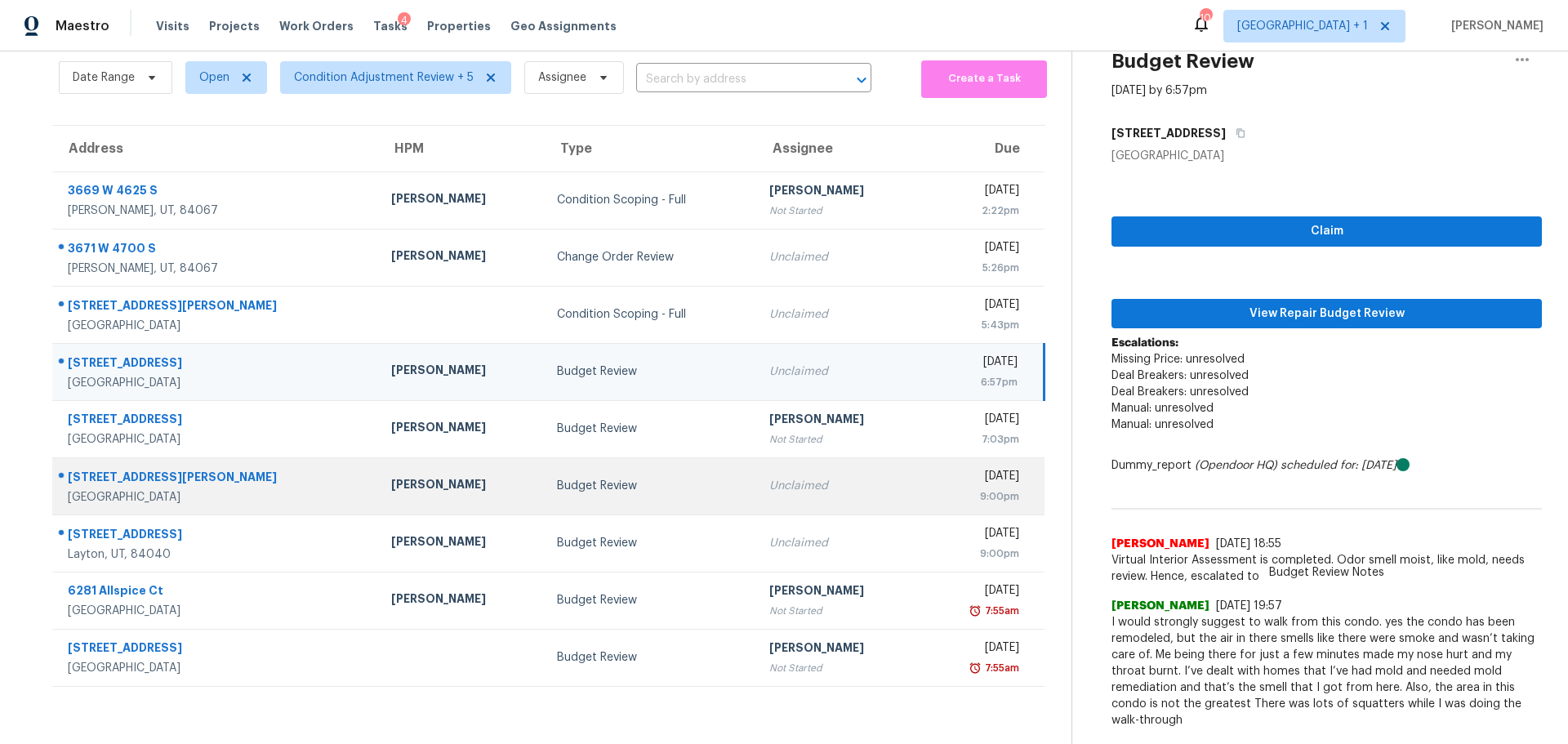
click at [415, 496] on div "[PERSON_NAME]" at bounding box center [461, 486] width 140 height 20
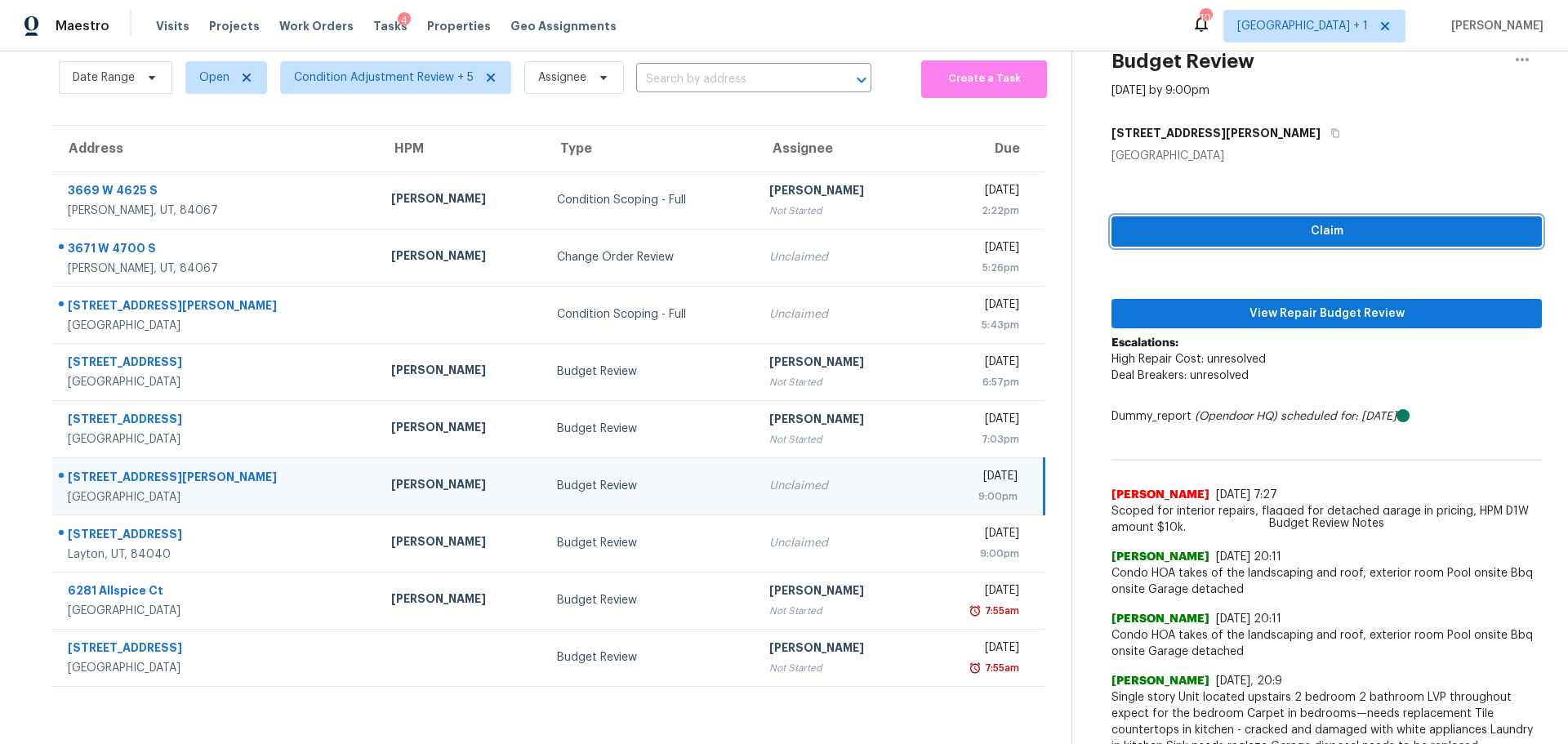
click at [1156, 234] on span "Claim" at bounding box center [1326, 231] width 404 height 20
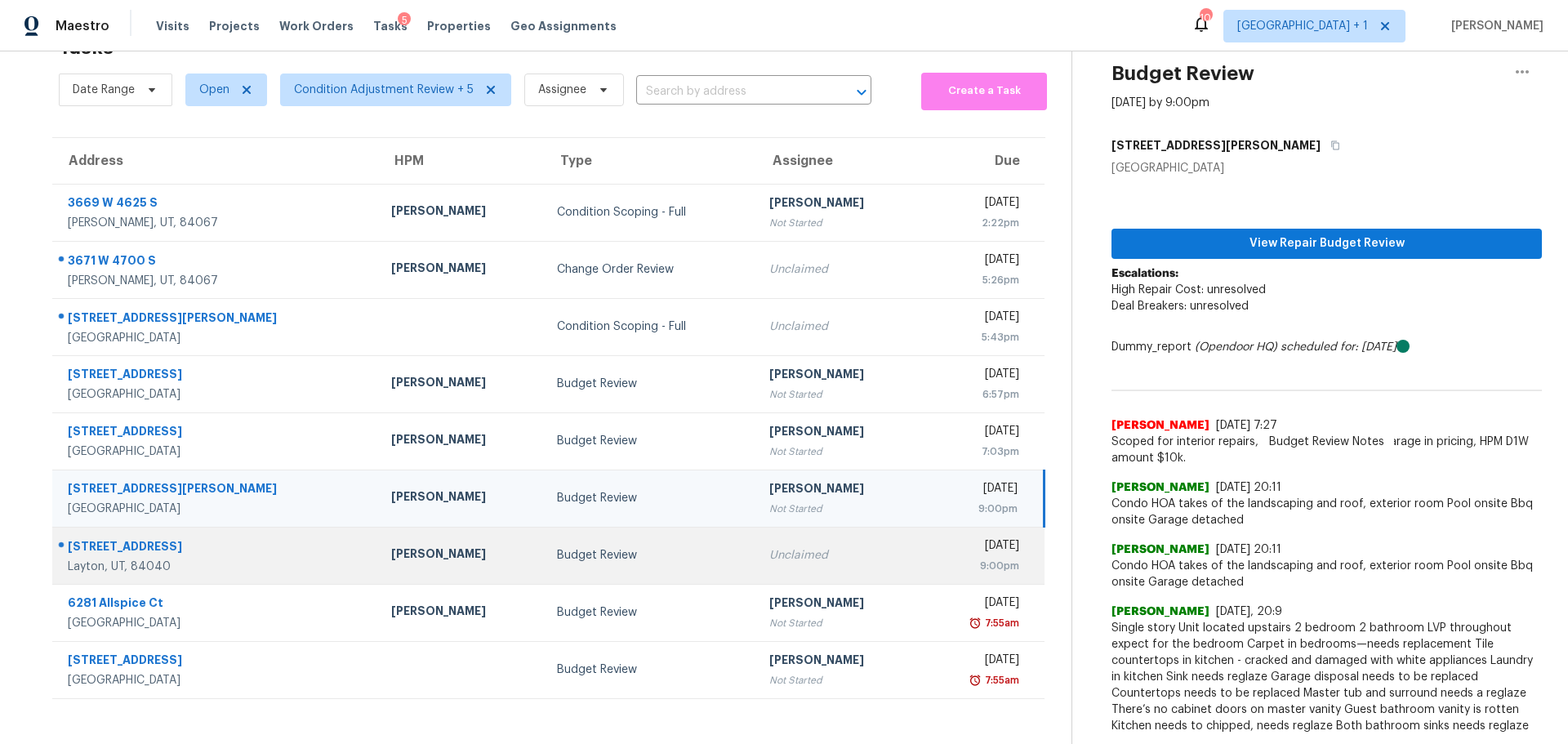
click at [394, 546] on div "[PERSON_NAME]" at bounding box center [461, 555] width 140 height 20
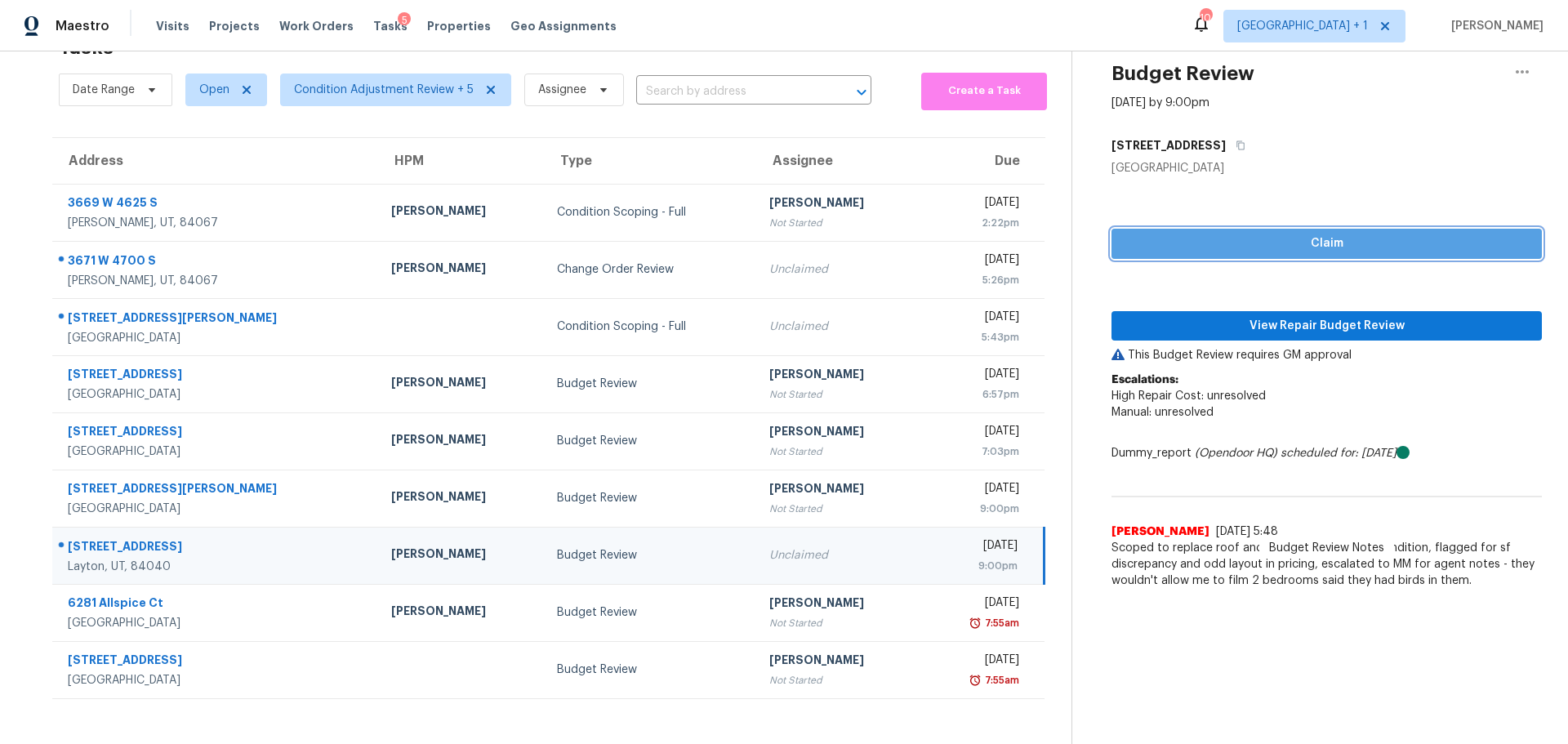
click at [1225, 229] on button "Claim" at bounding box center [1326, 244] width 430 height 31
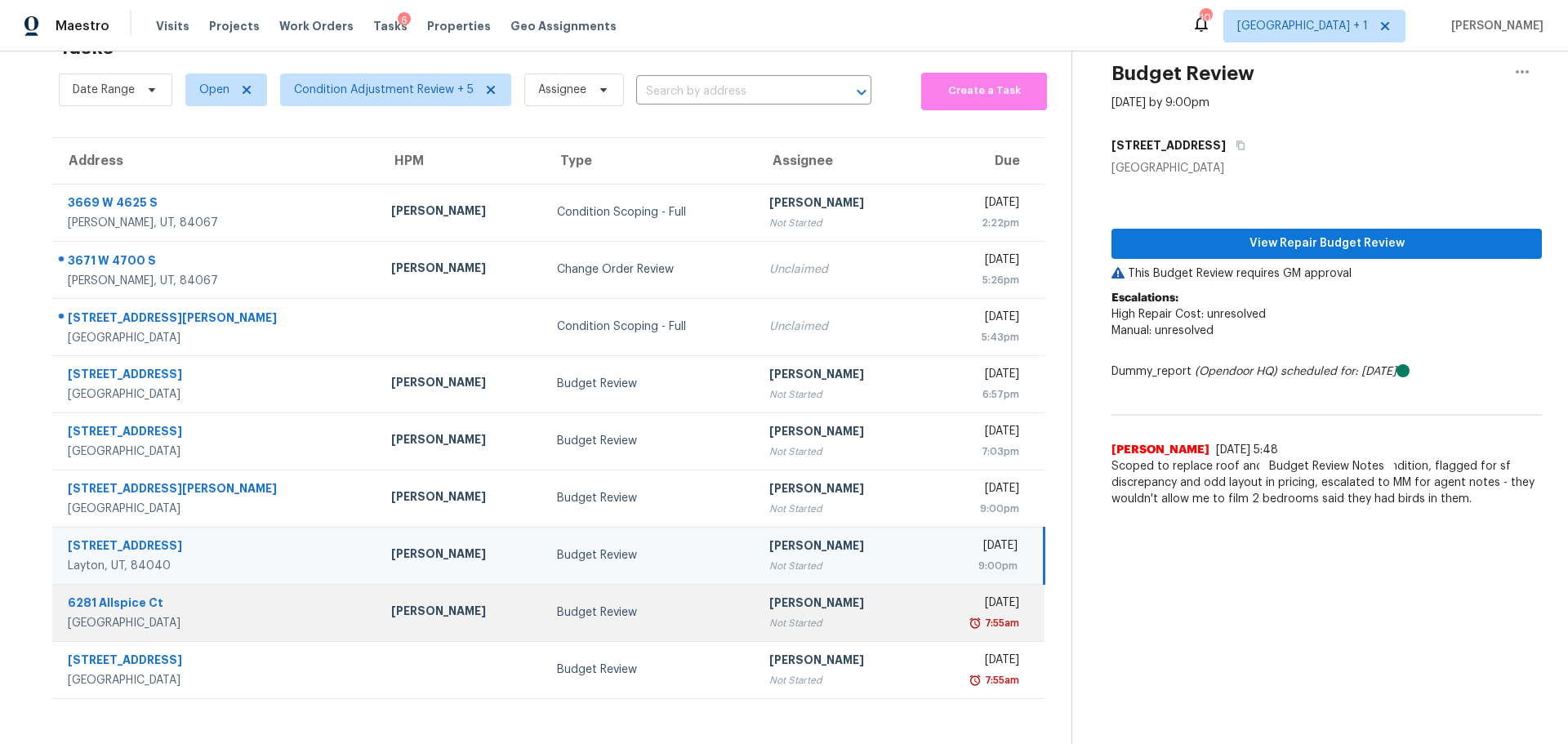
click at [391, 608] on div "[PERSON_NAME]" at bounding box center [461, 612] width 140 height 20
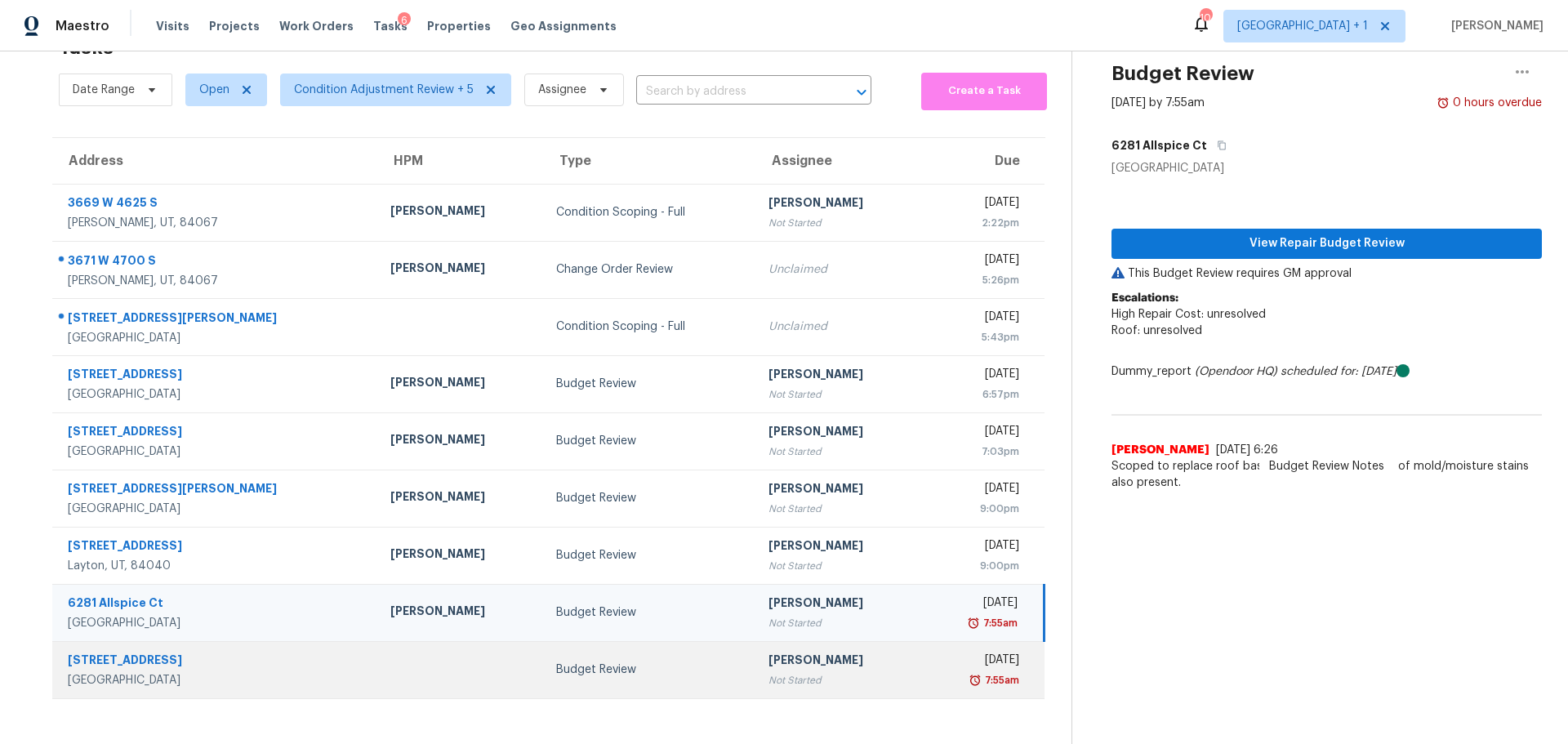
click at [405, 666] on td at bounding box center [460, 669] width 166 height 57
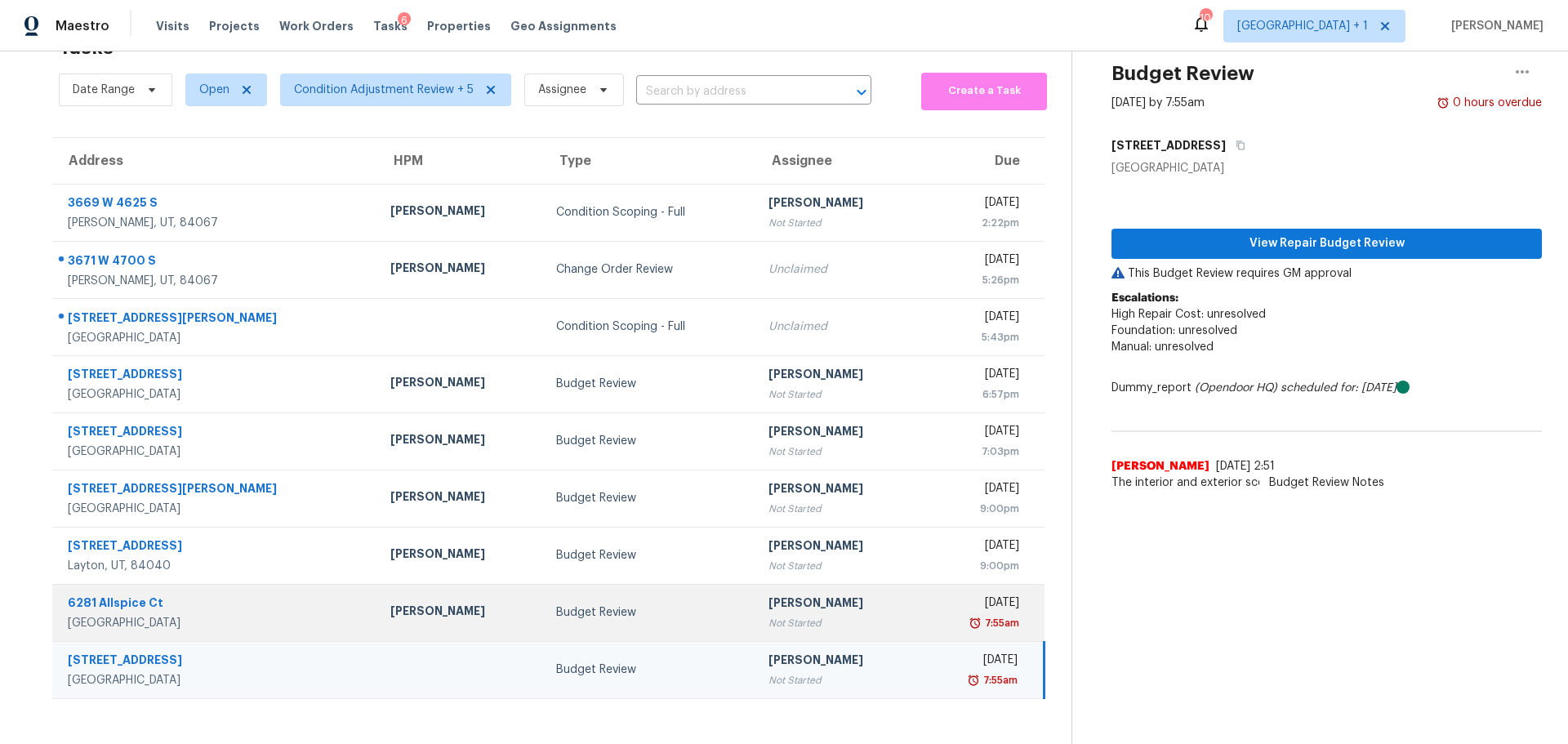
click at [419, 603] on div "[PERSON_NAME]" at bounding box center [460, 612] width 140 height 20
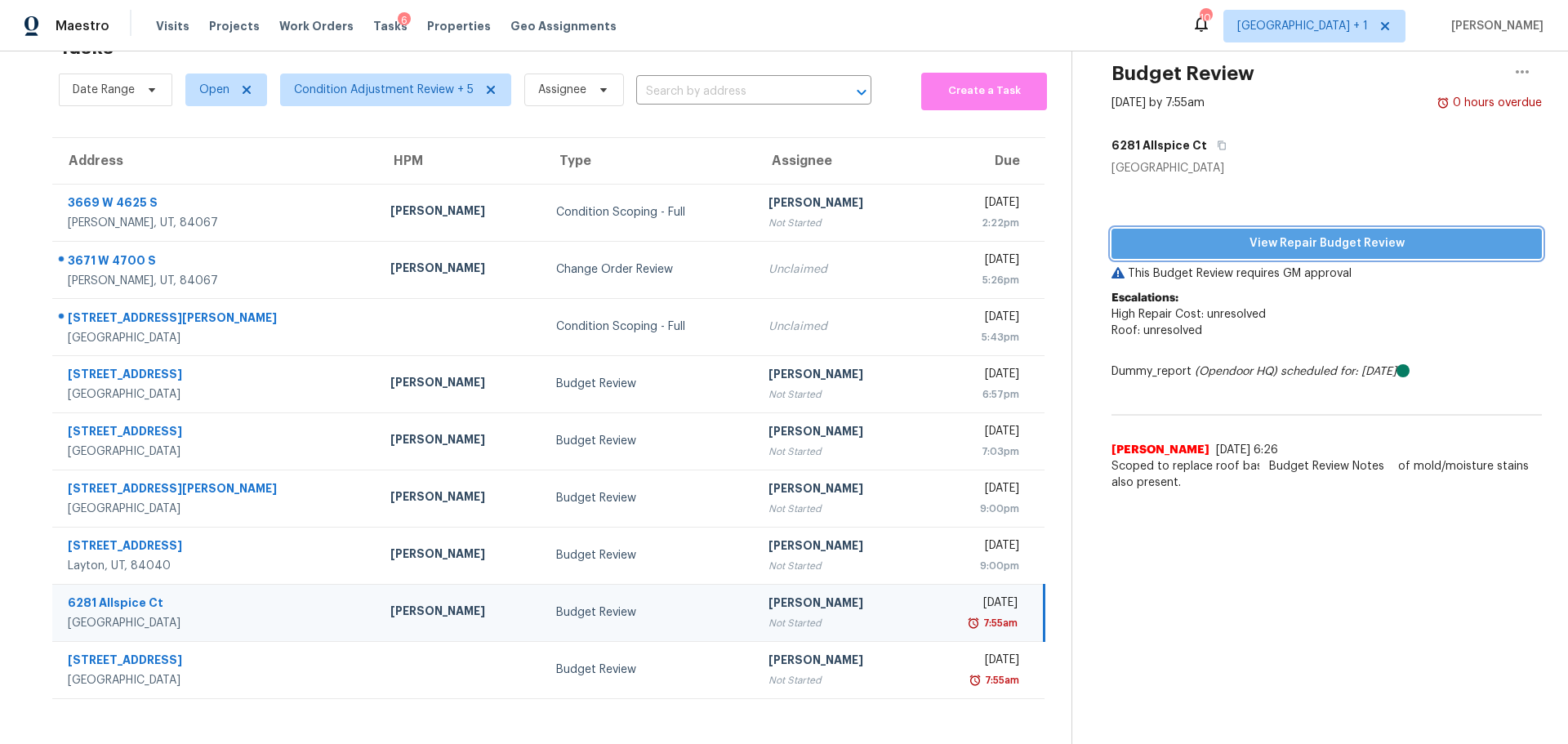
click at [1182, 233] on span "View Repair Budget Review" at bounding box center [1326, 243] width 404 height 20
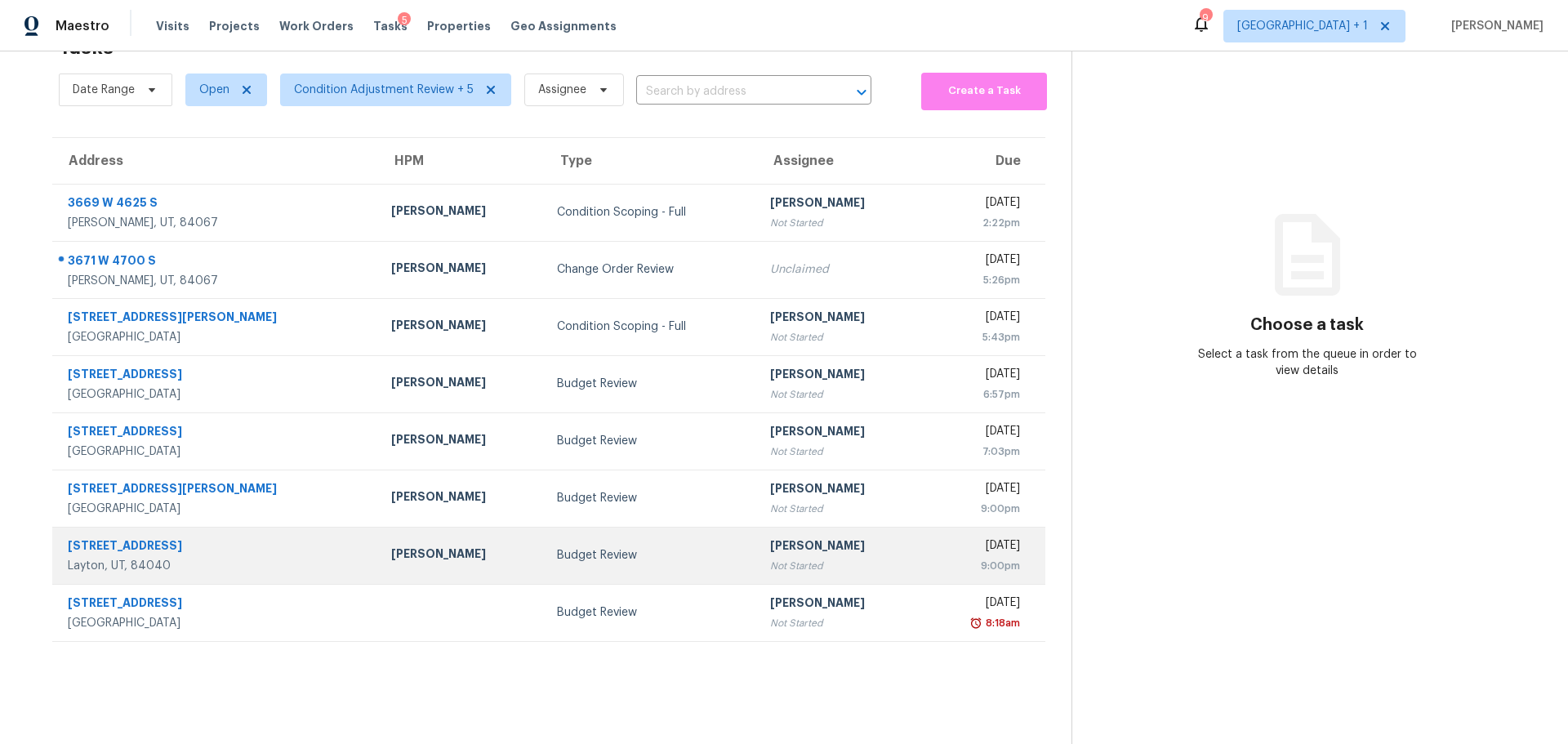
scroll to position [64, 0]
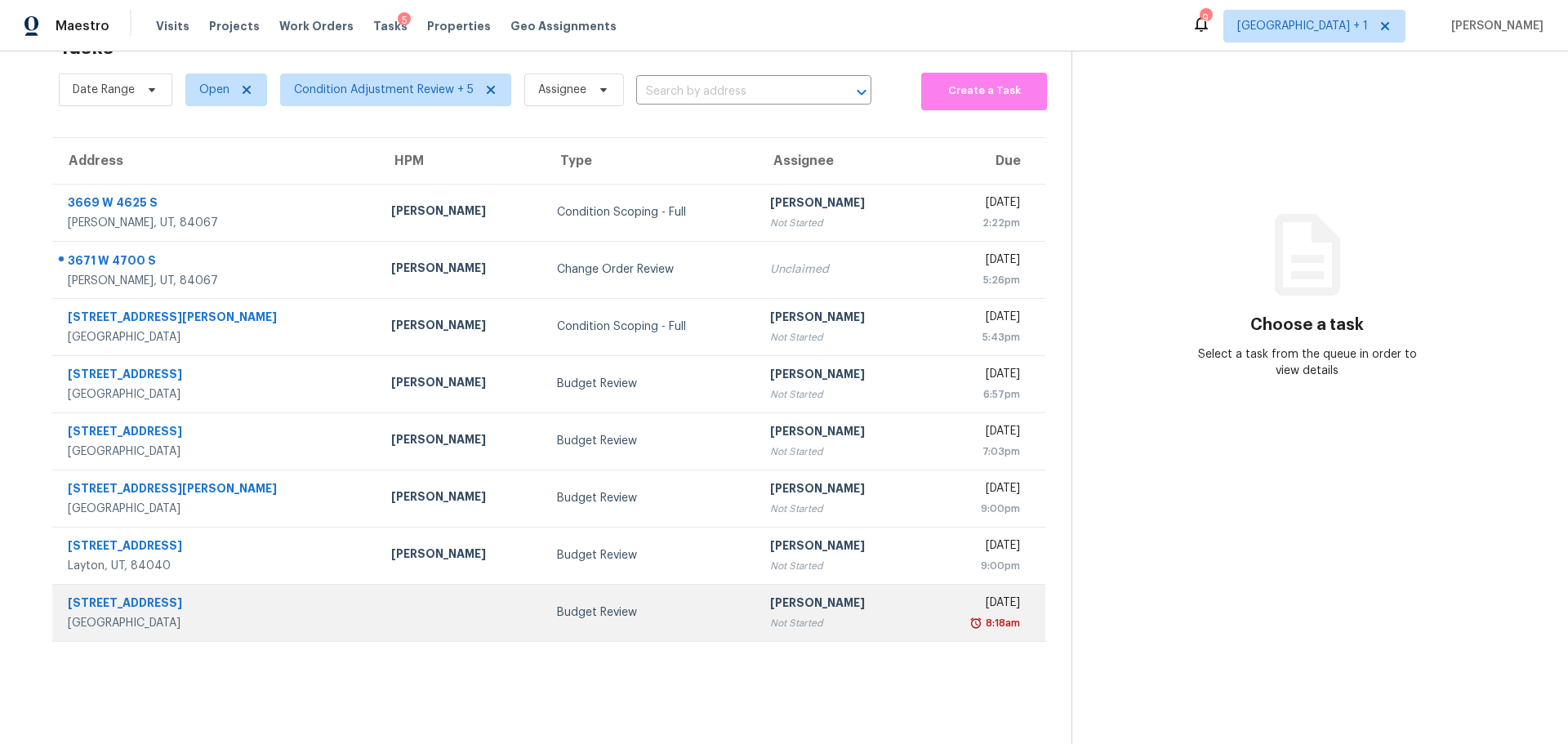
click at [430, 612] on td at bounding box center [461, 612] width 166 height 57
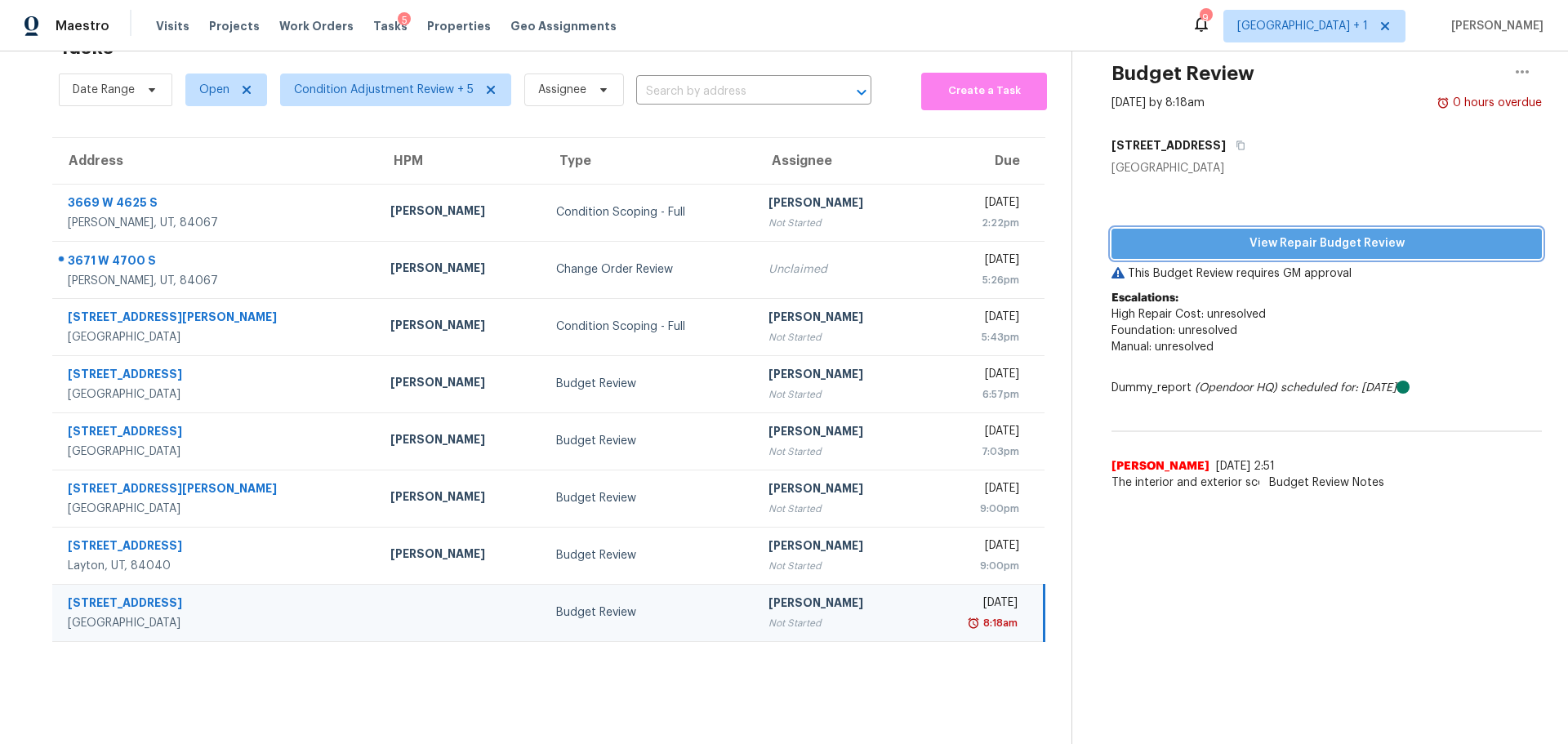
click at [1262, 233] on span "View Repair Budget Review" at bounding box center [1326, 243] width 404 height 20
